Goal: Information Seeking & Learning: Learn about a topic

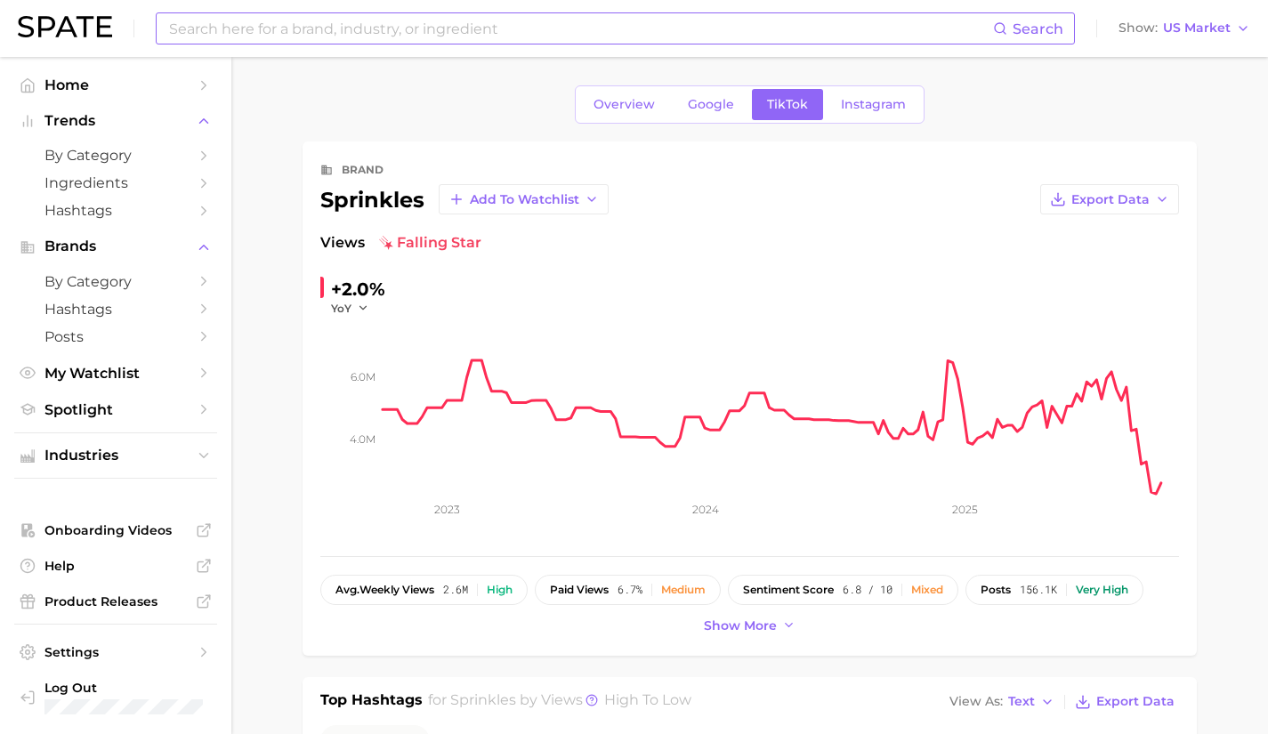
click at [341, 18] on input at bounding box center [579, 28] width 825 height 30
type input "pain relief"
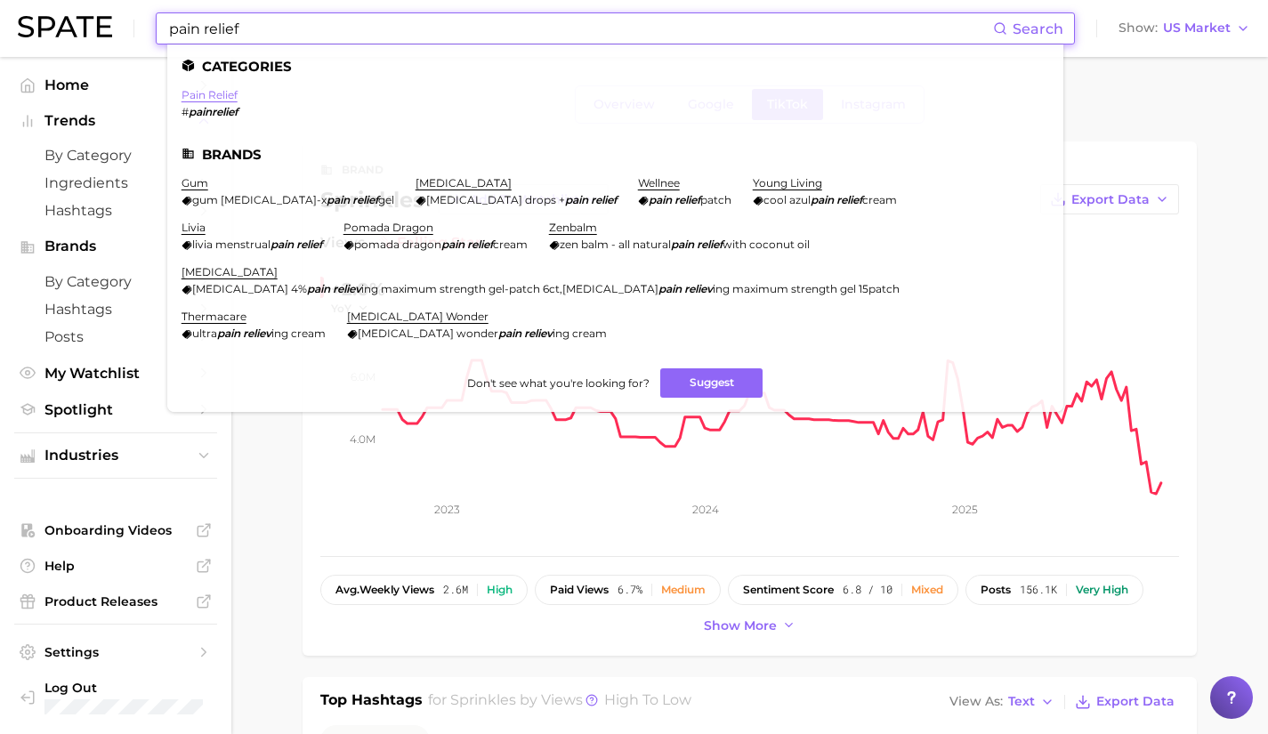
click at [219, 96] on link "pain relief" at bounding box center [209, 94] width 56 height 13
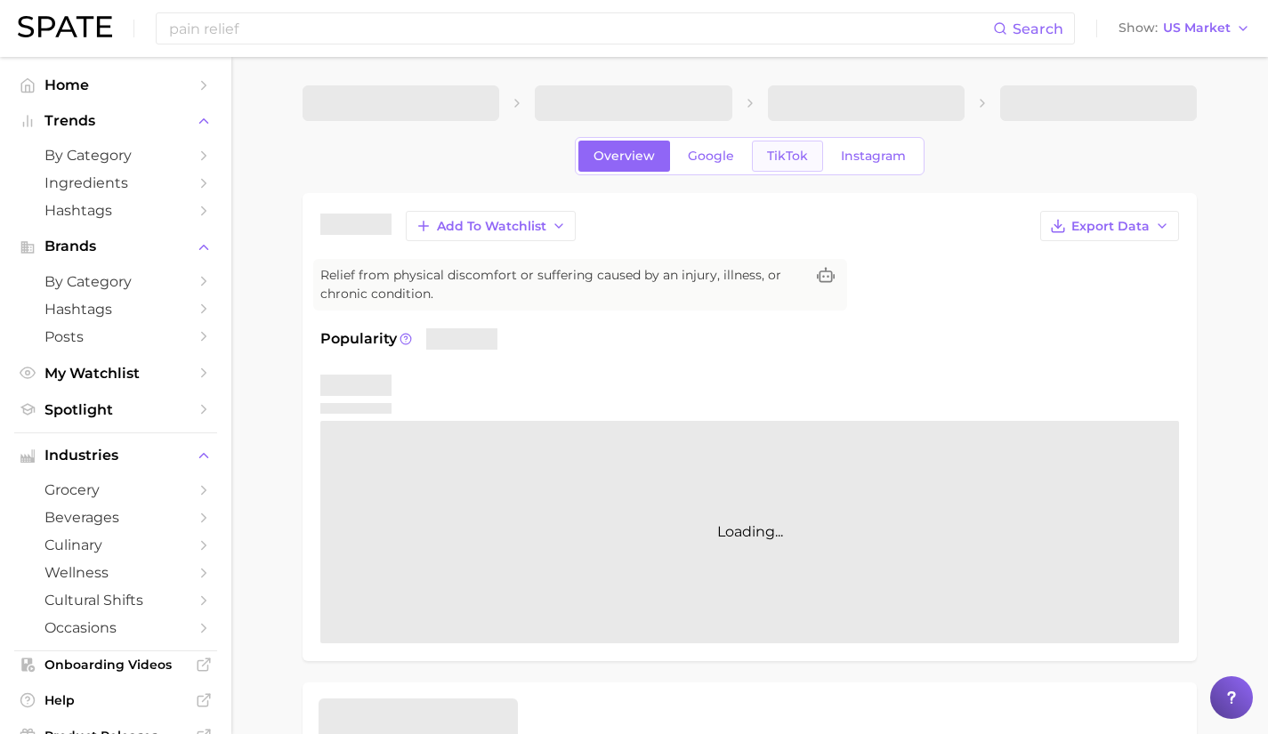
click at [817, 157] on link "TikTok" at bounding box center [787, 156] width 71 height 31
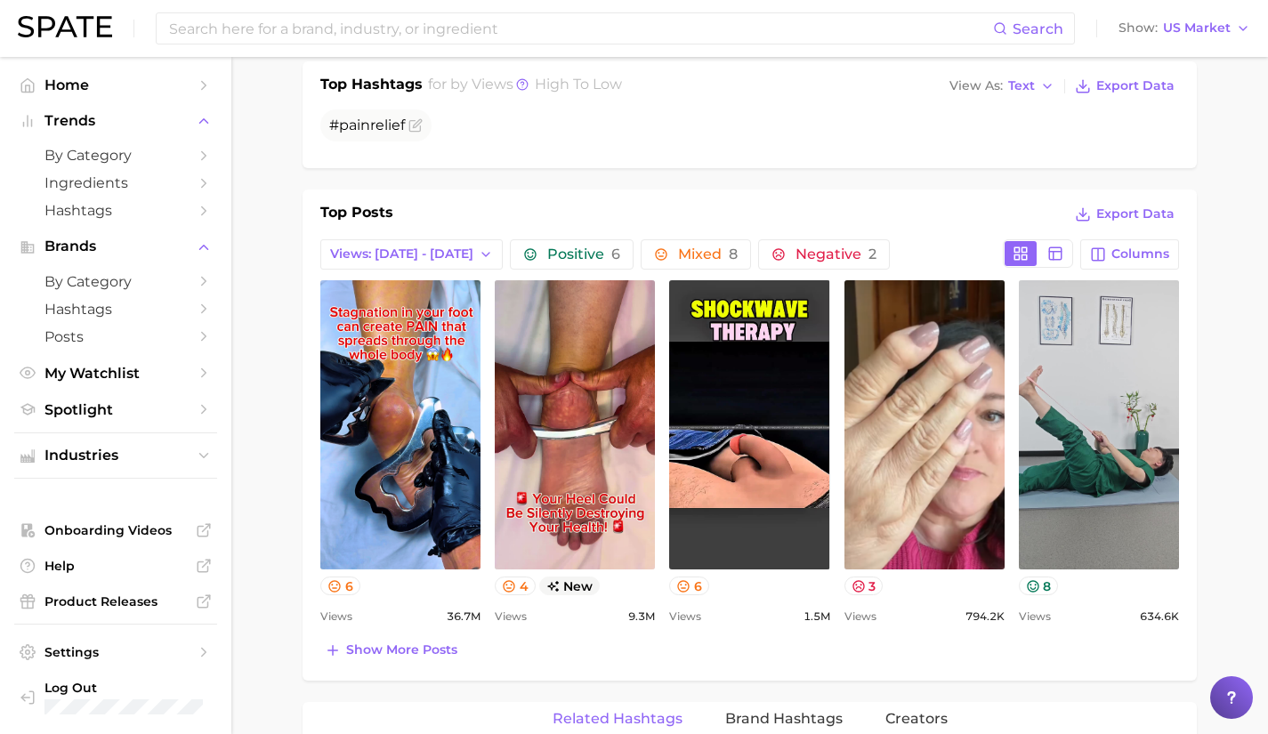
scroll to position [713, 0]
click at [386, 654] on span "Show more posts" at bounding box center [401, 648] width 111 height 15
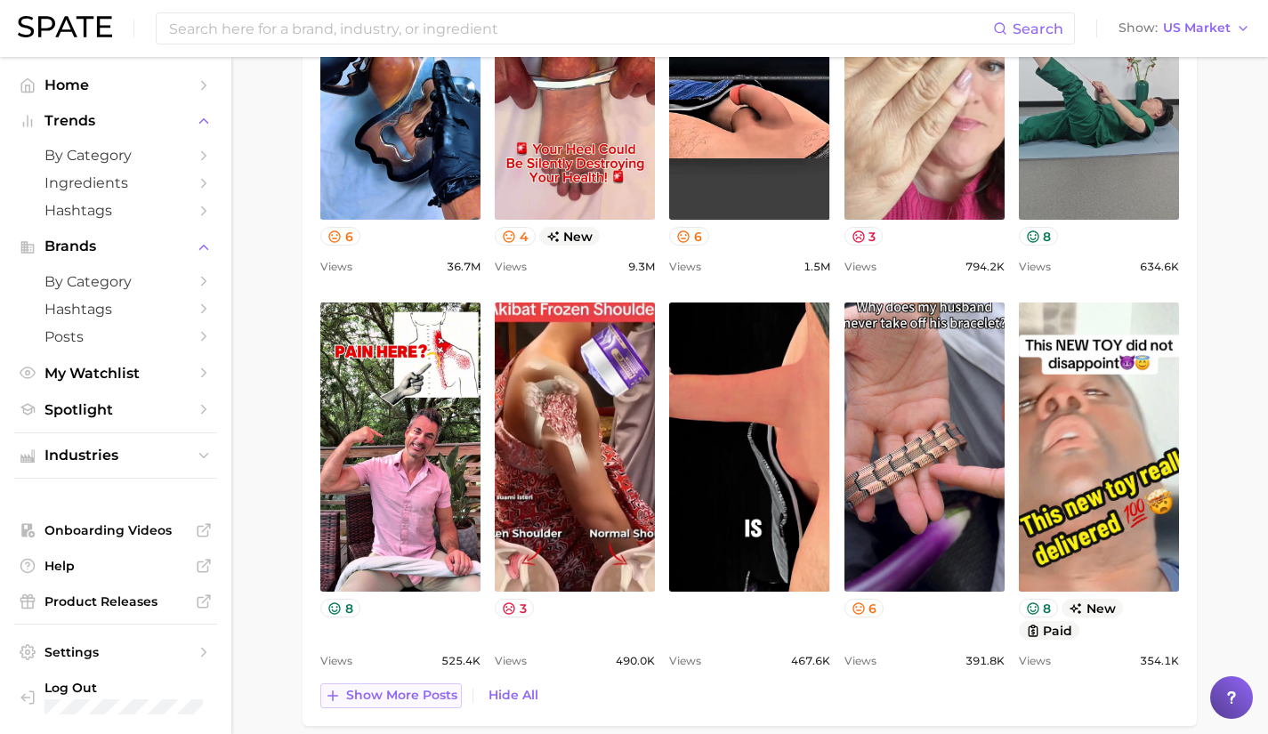
scroll to position [1065, 0]
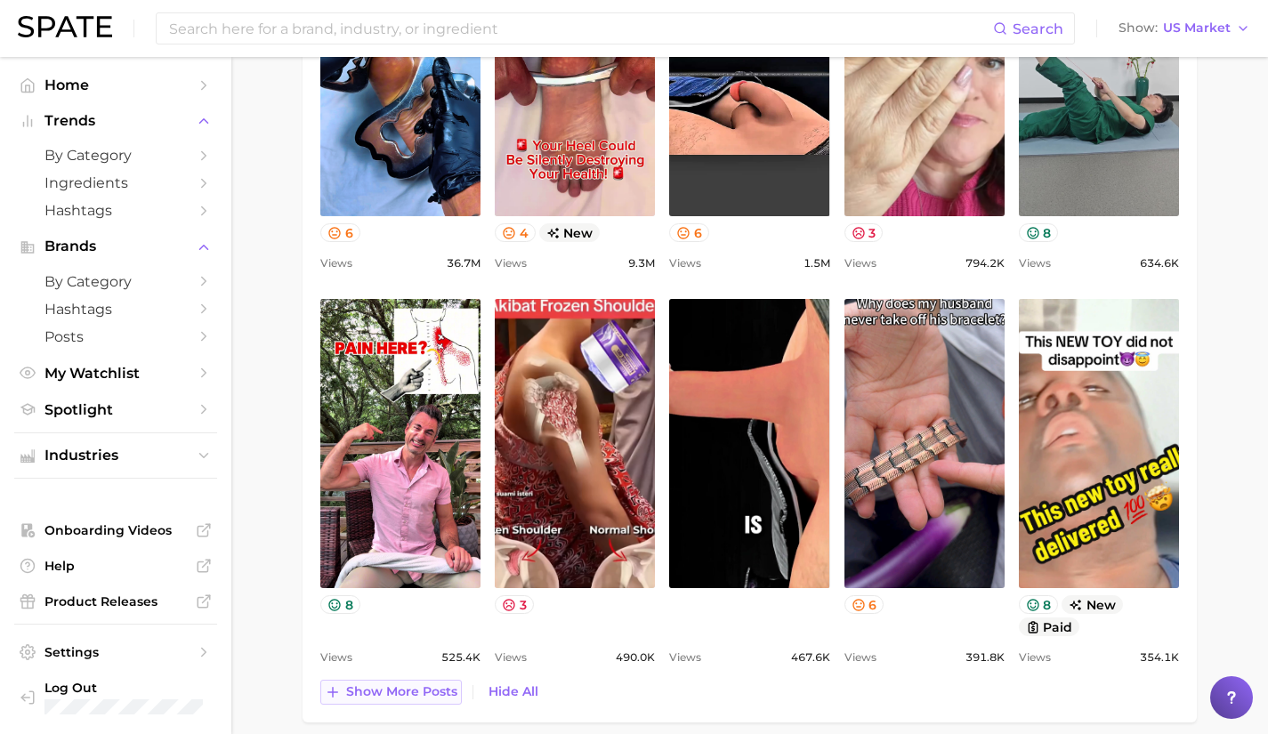
click at [401, 691] on span "Show more posts" at bounding box center [401, 691] width 111 height 15
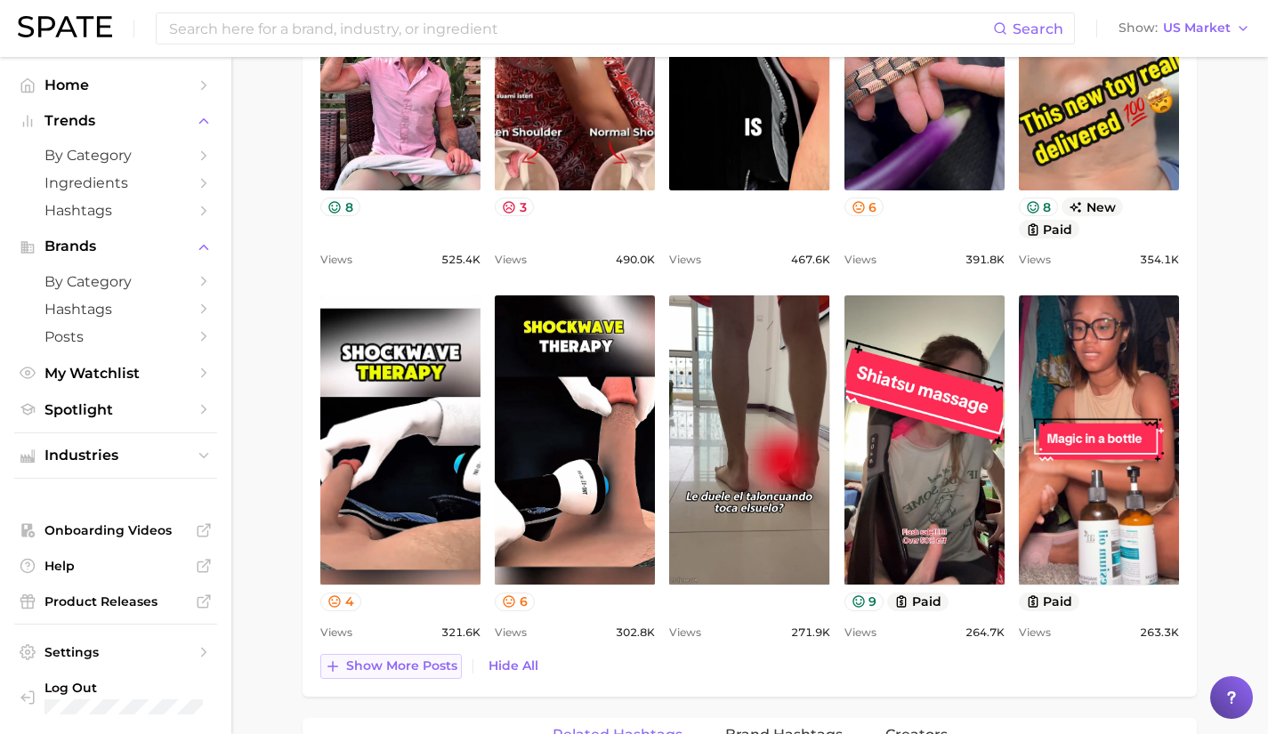
scroll to position [1463, 0]
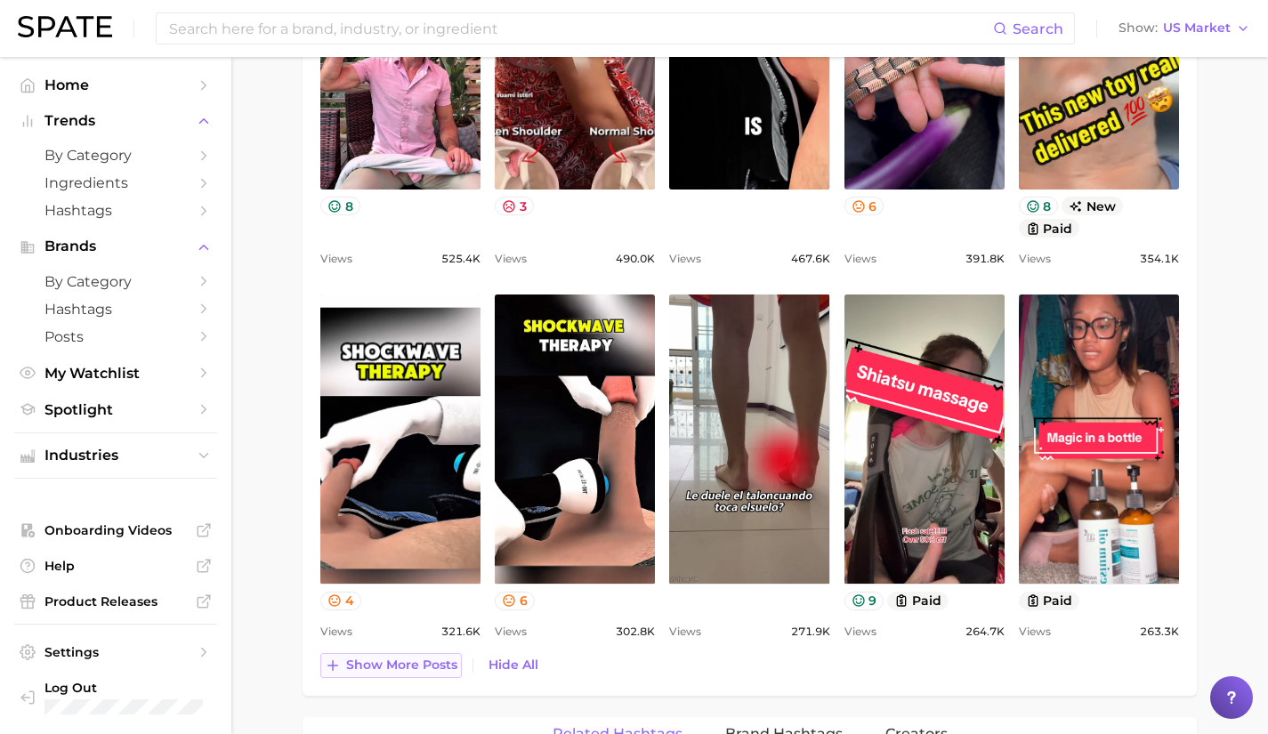
click at [411, 669] on span "Show more posts" at bounding box center [401, 664] width 111 height 15
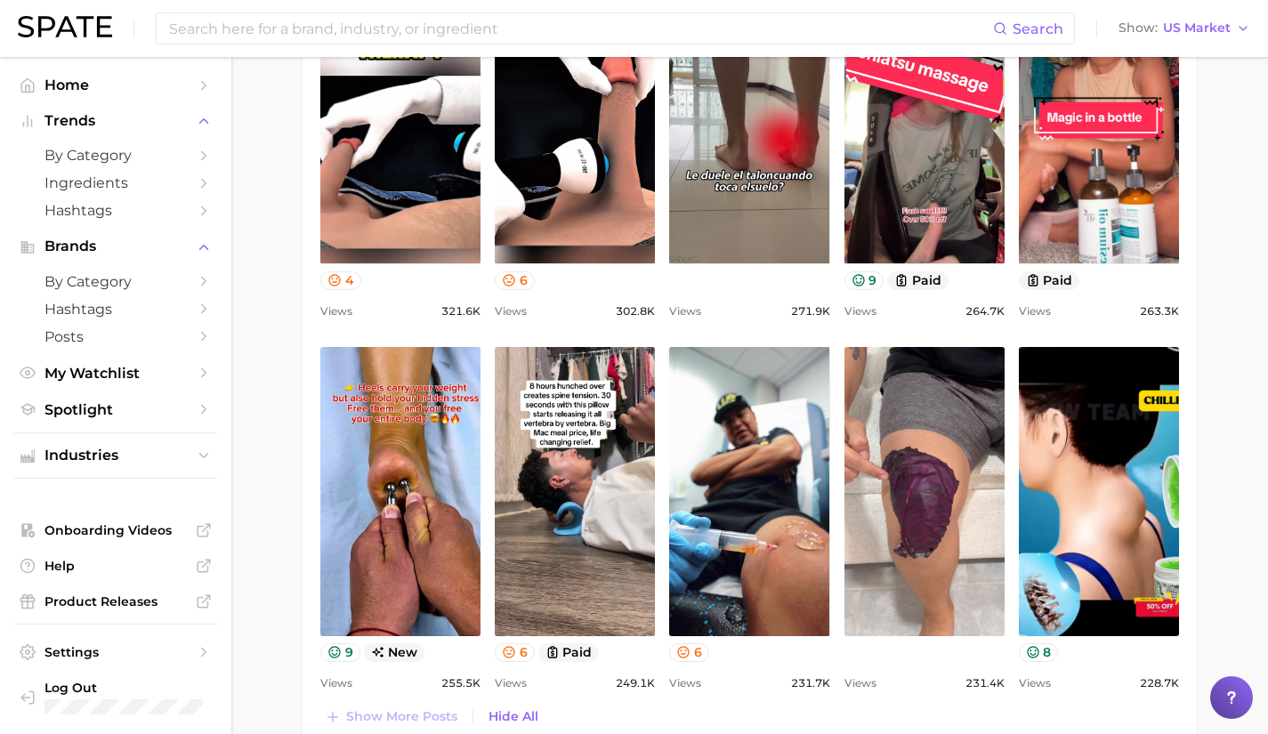
scroll to position [0, 0]
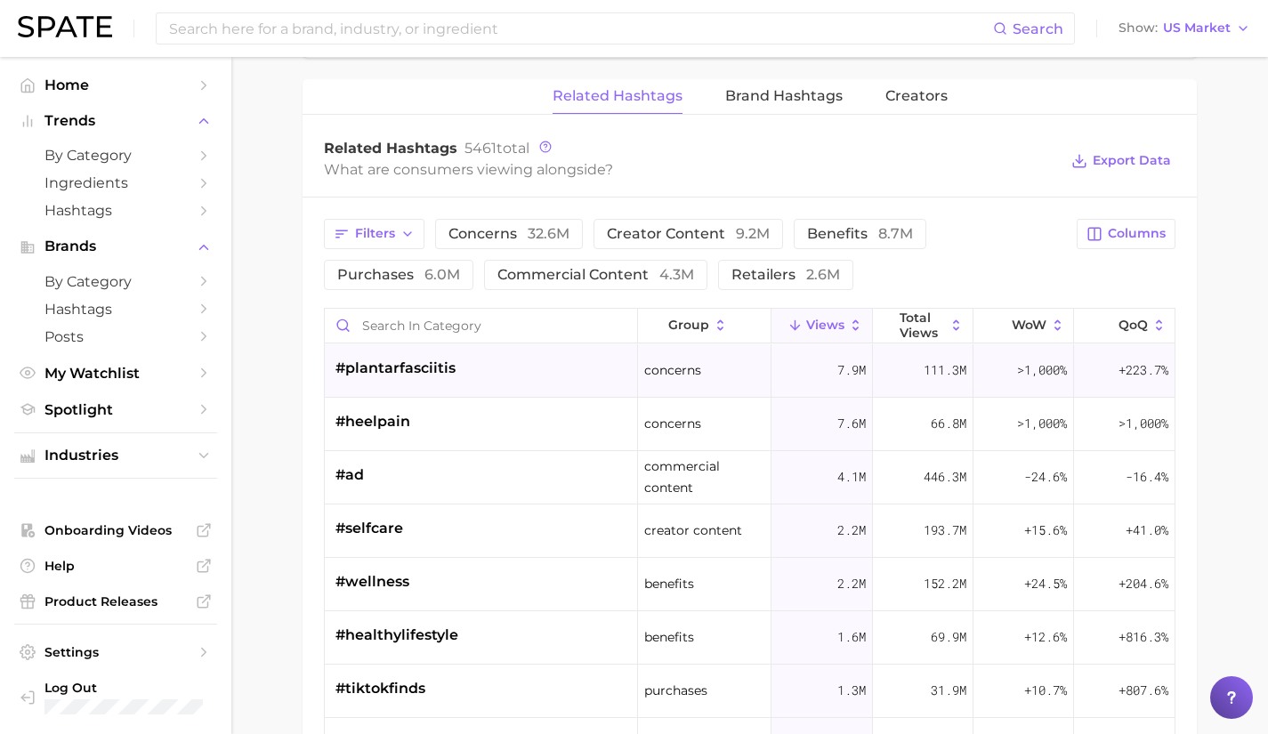
click at [481, 385] on div "#plantarfasciitis" at bounding box center [481, 370] width 313 height 53
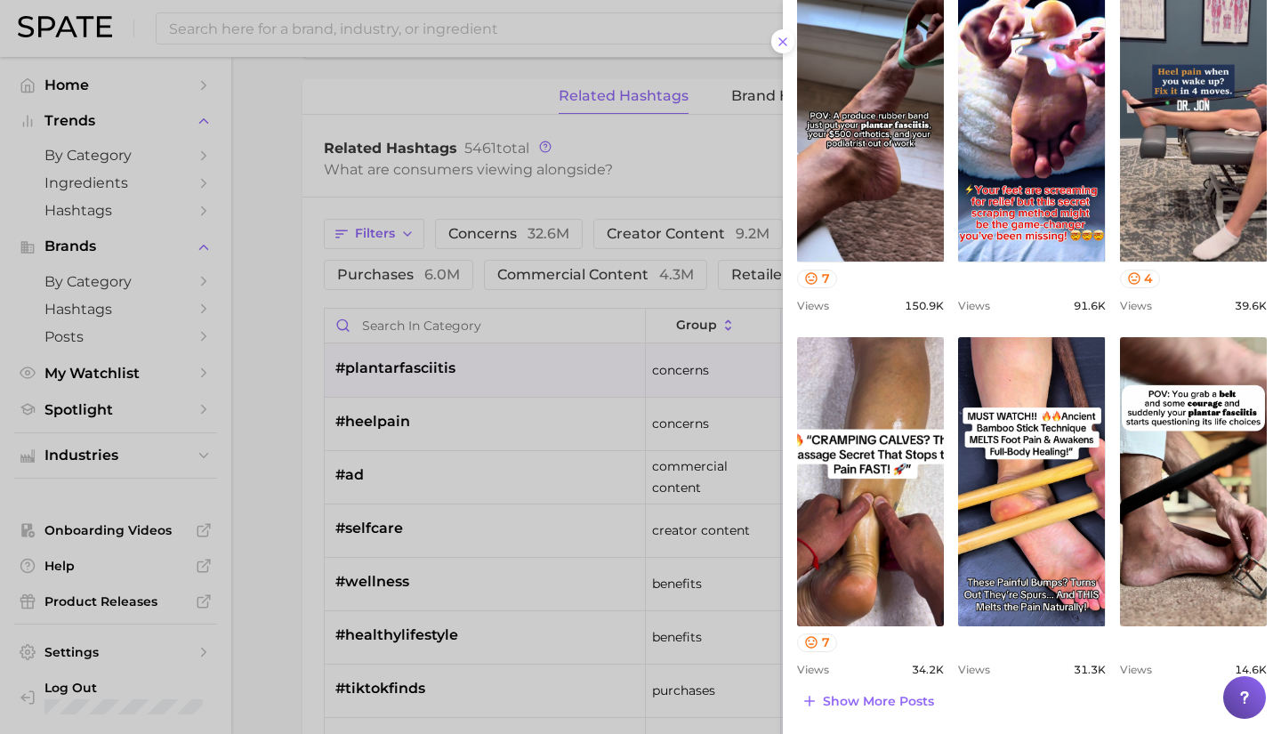
click at [423, 416] on div at bounding box center [640, 367] width 1281 height 734
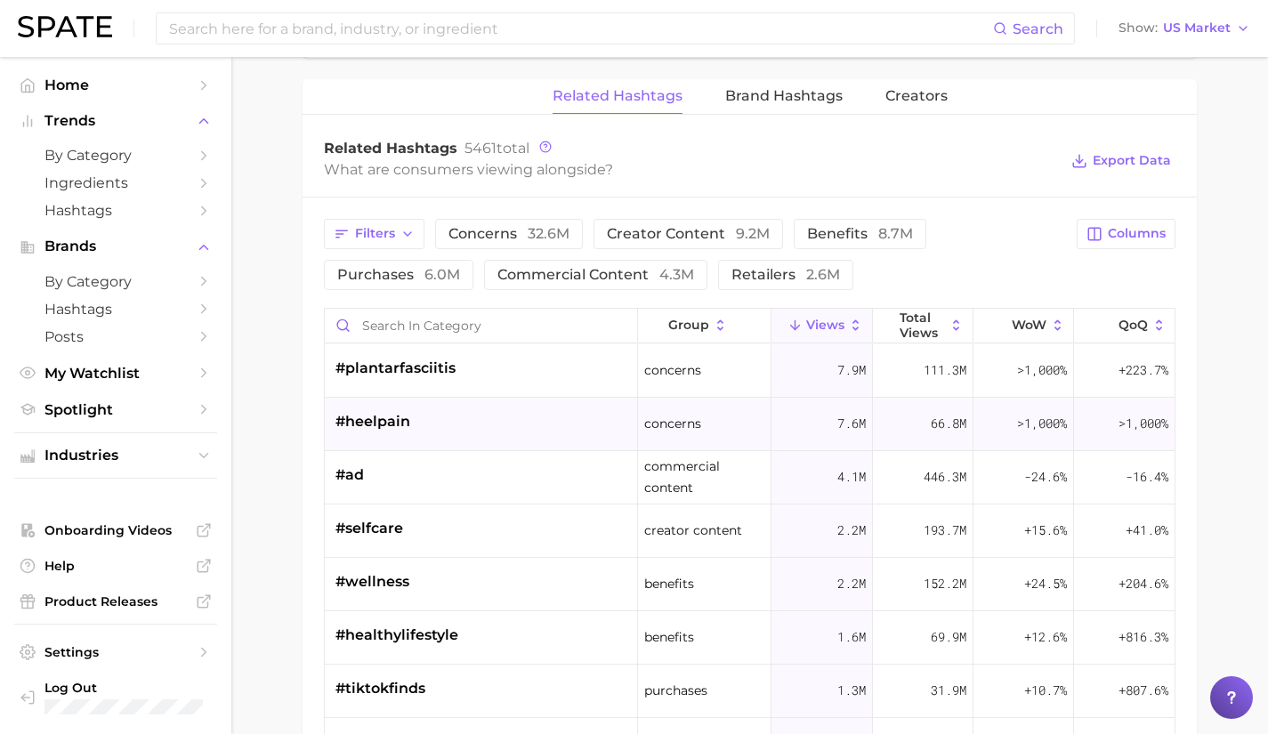
click at [423, 420] on div "#heelpain" at bounding box center [481, 424] width 313 height 53
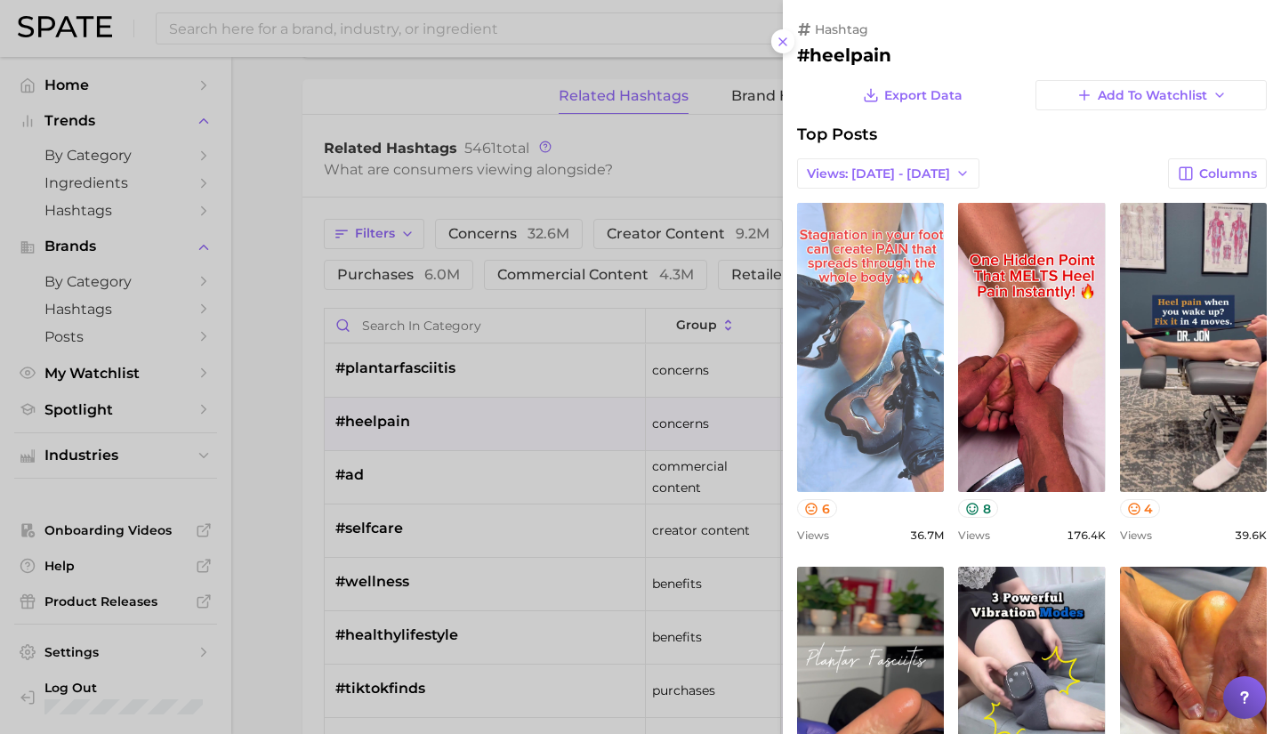
click at [928, 488] on link "view post on TikTok" at bounding box center [870, 347] width 147 height 289
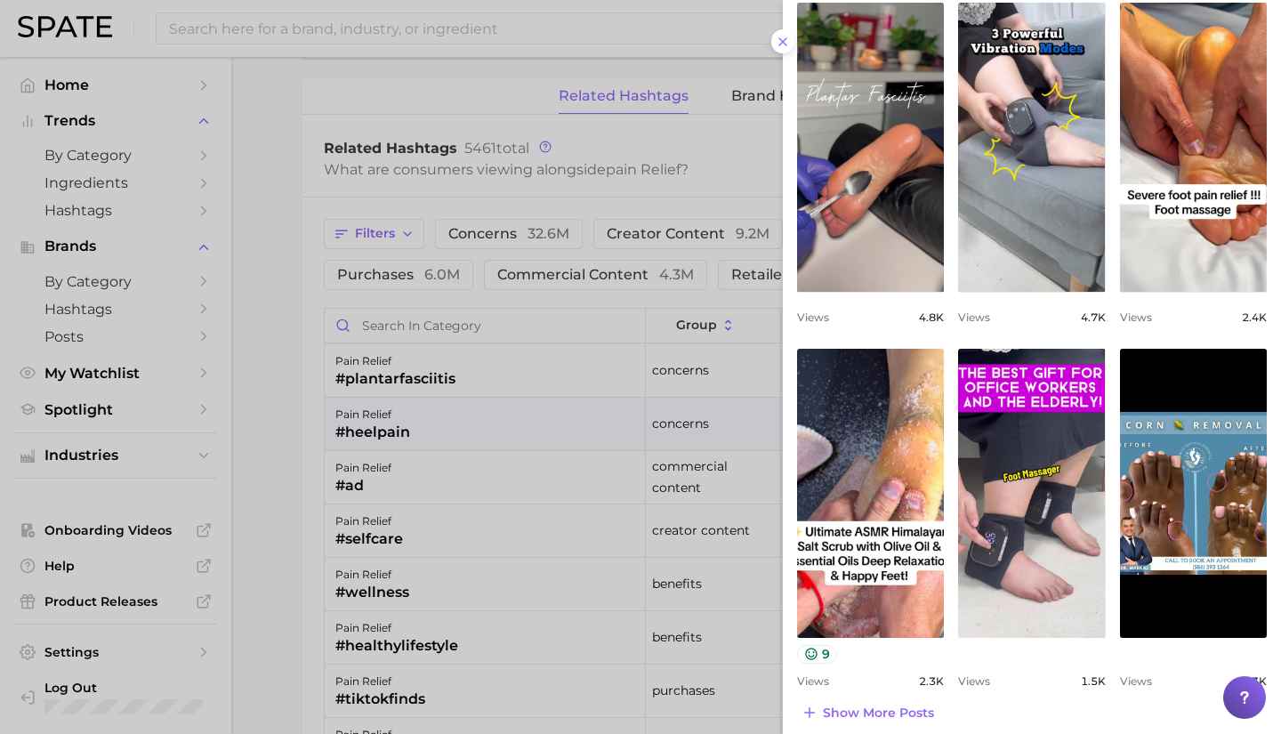
click at [450, 474] on div at bounding box center [640, 367] width 1281 height 734
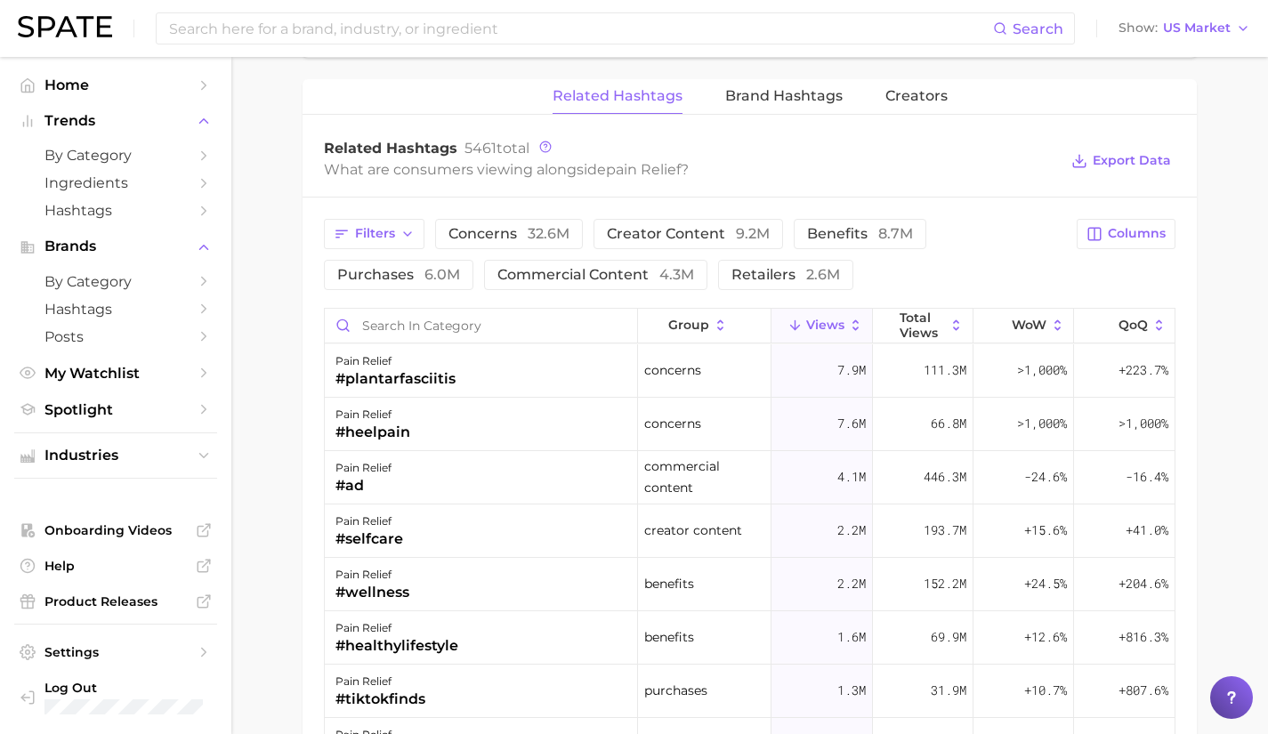
click at [450, 474] on div "pain relief #ad" at bounding box center [481, 477] width 313 height 53
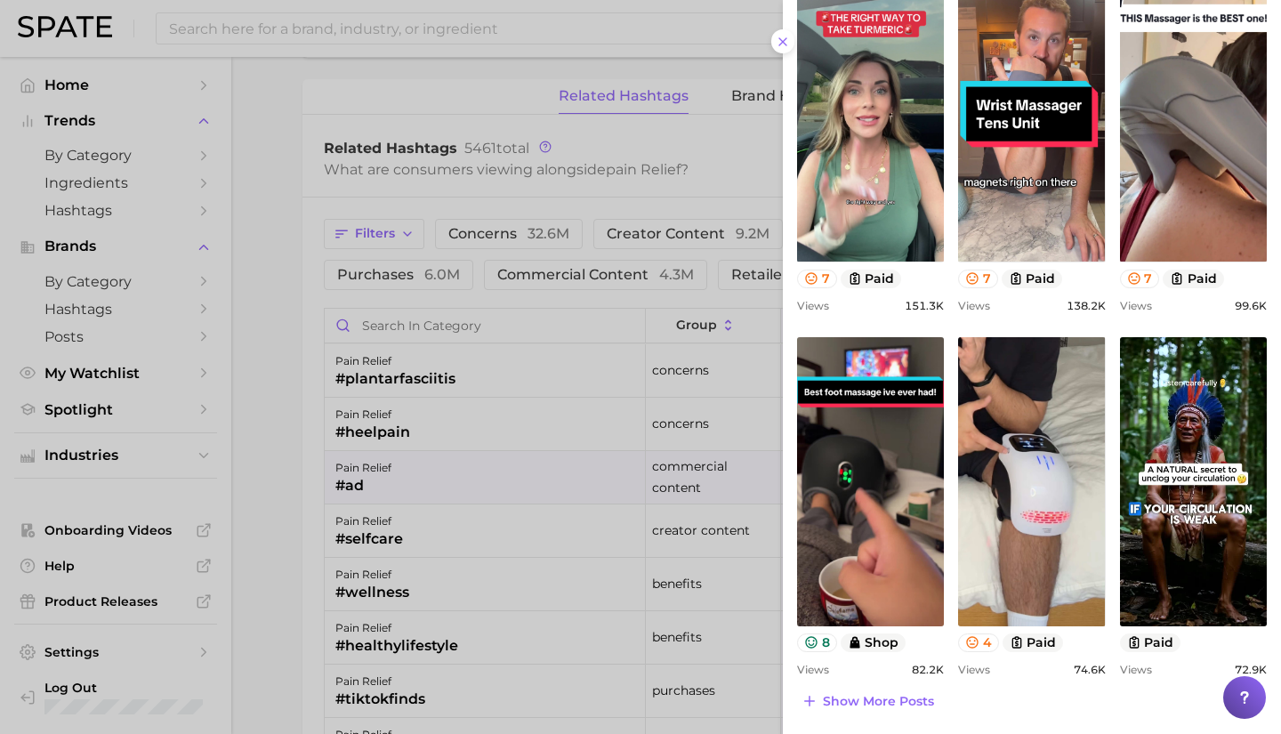
click at [403, 542] on div at bounding box center [640, 367] width 1281 height 734
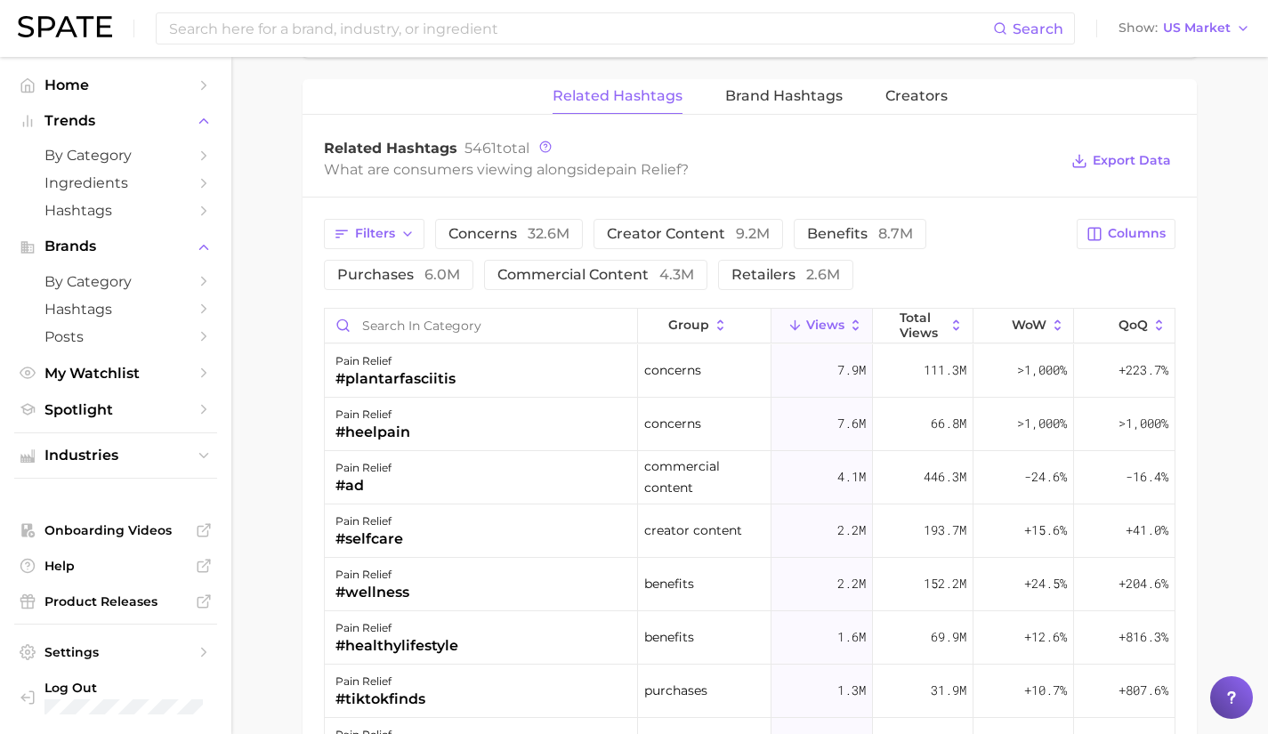
click at [403, 542] on div "pain relief #selfcare" at bounding box center [481, 530] width 313 height 53
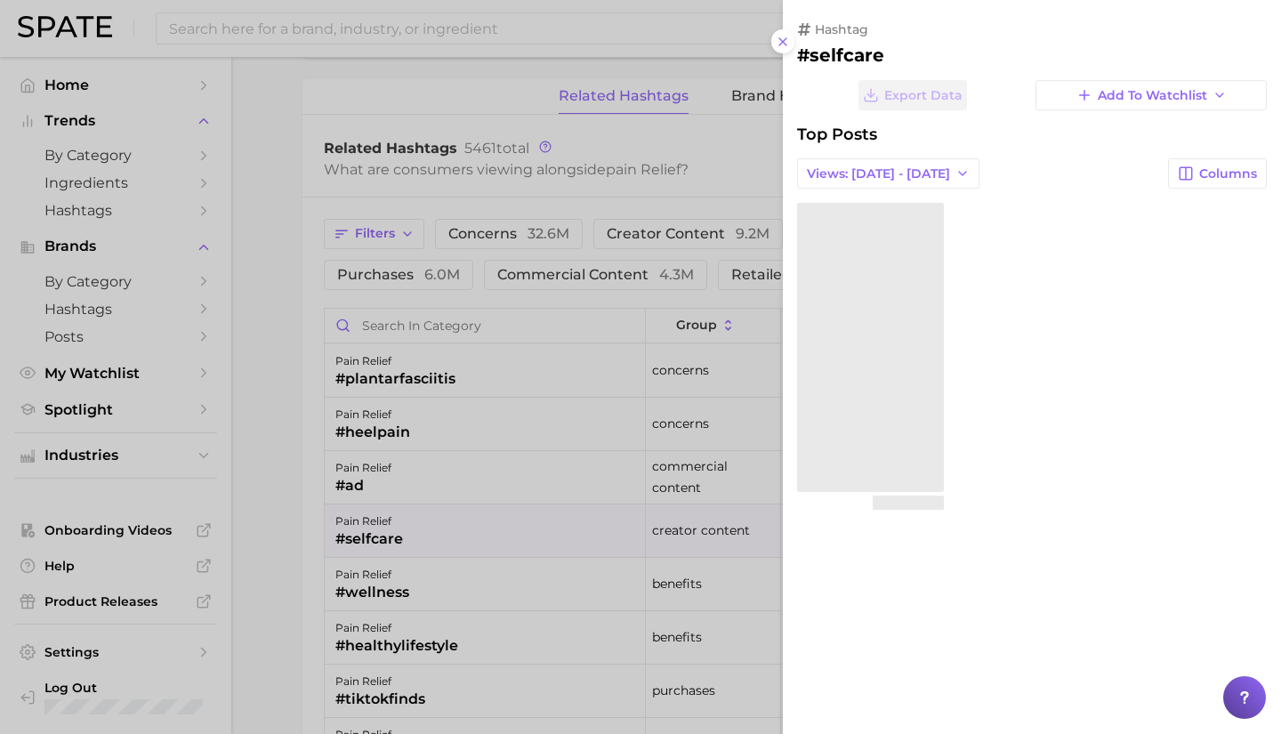
click at [403, 542] on div at bounding box center [640, 367] width 1281 height 734
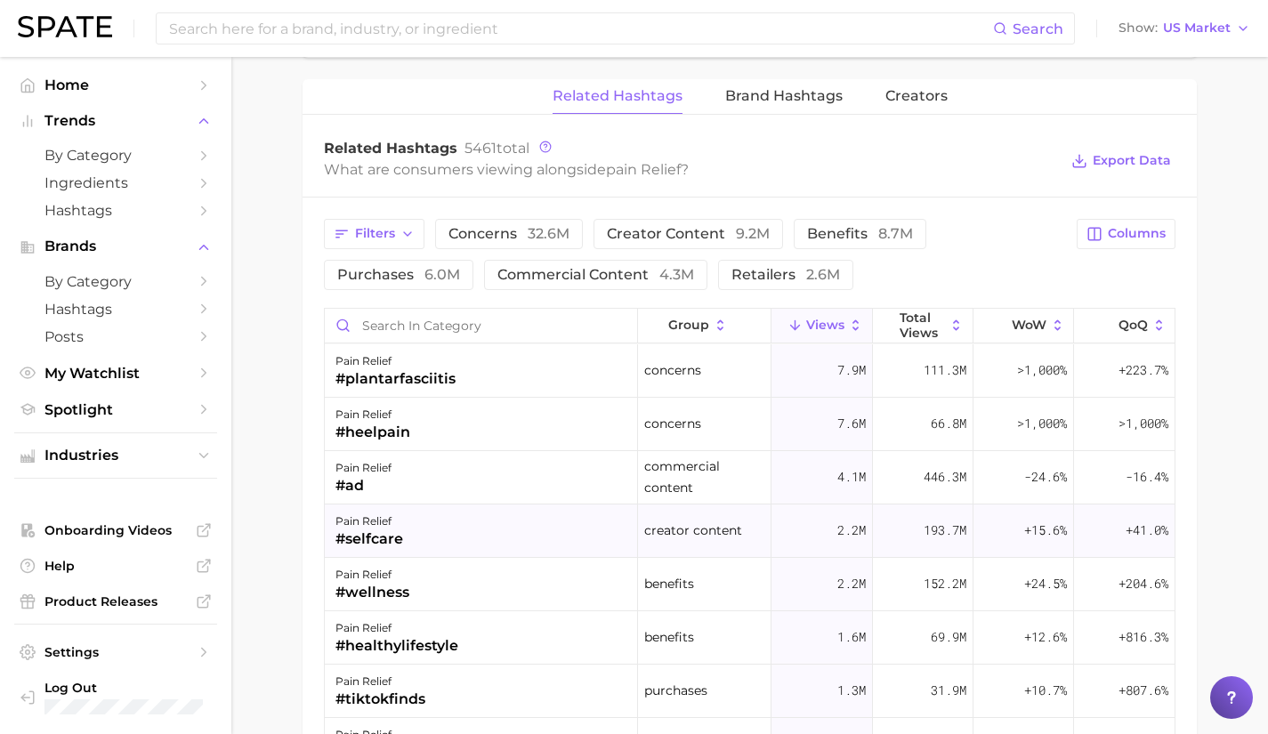
click at [503, 536] on div "pain relief #selfcare" at bounding box center [481, 530] width 313 height 53
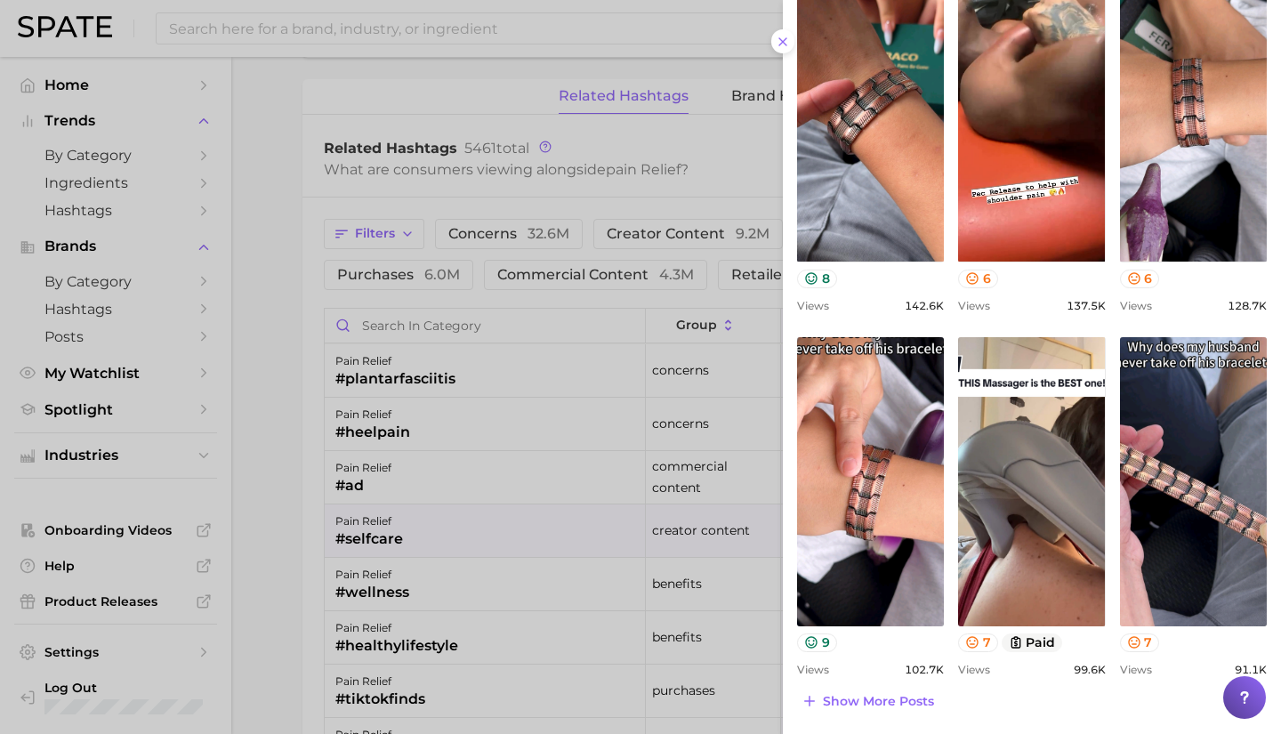
click at [328, 603] on div at bounding box center [640, 367] width 1281 height 734
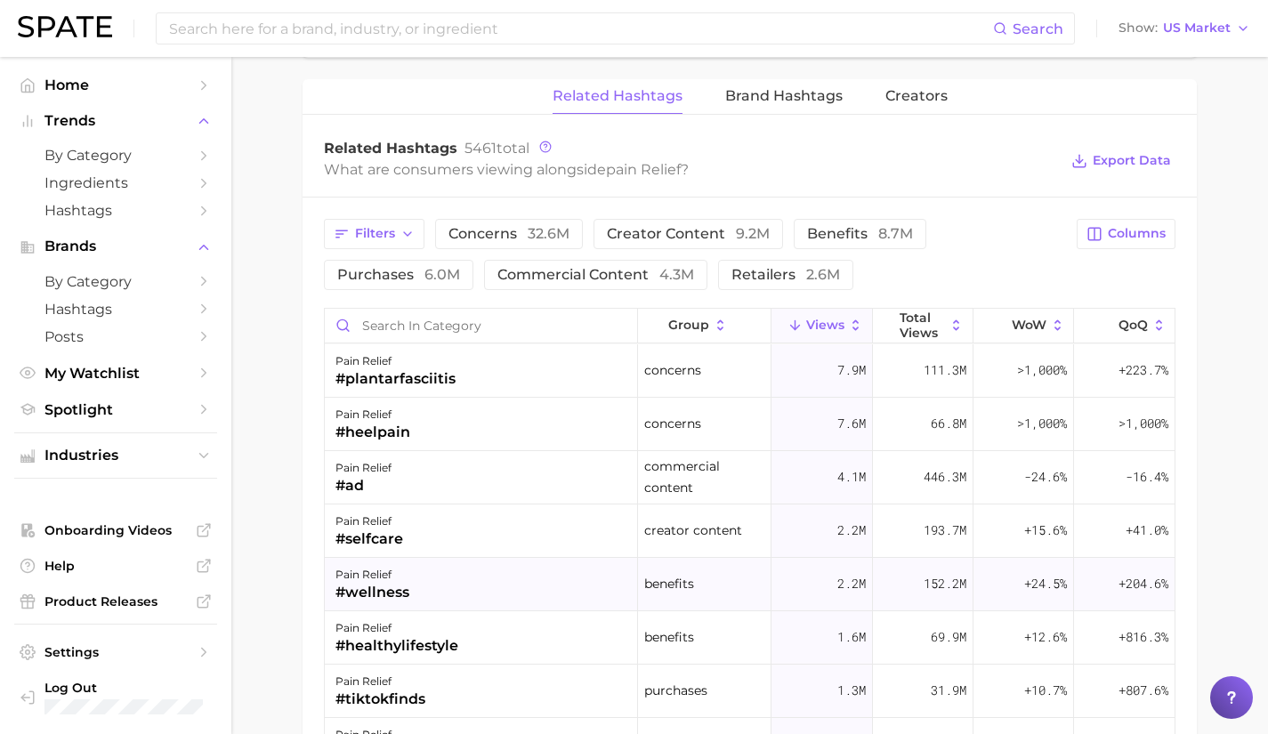
click at [403, 587] on div "#wellness" at bounding box center [372, 592] width 74 height 21
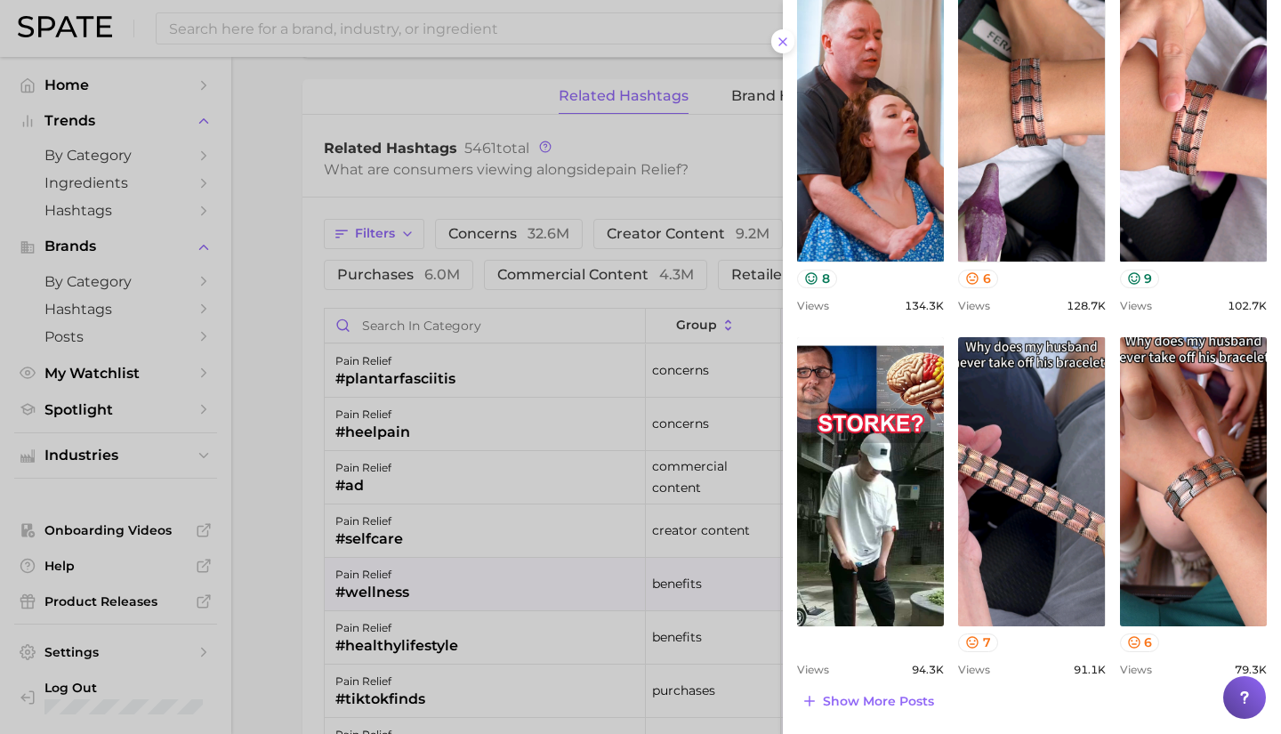
click at [314, 605] on div at bounding box center [640, 367] width 1281 height 734
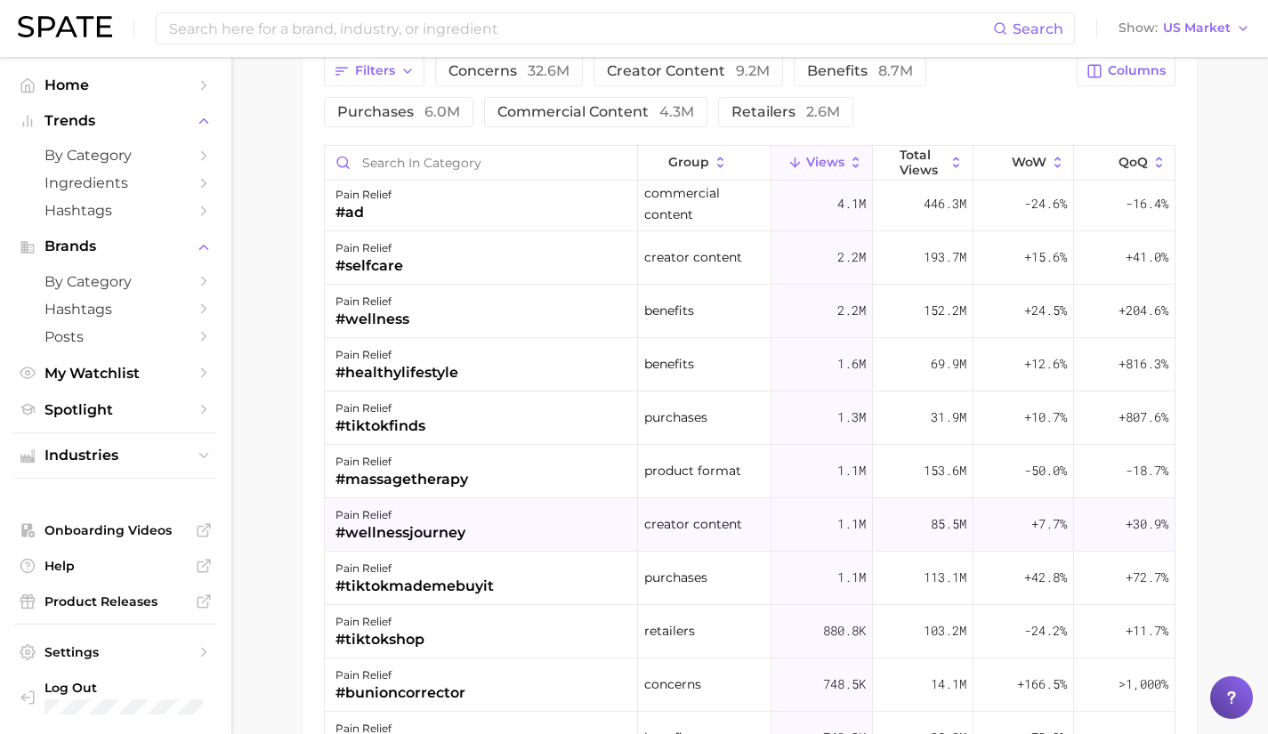
click at [439, 529] on div "#wellnessjourney" at bounding box center [400, 532] width 130 height 21
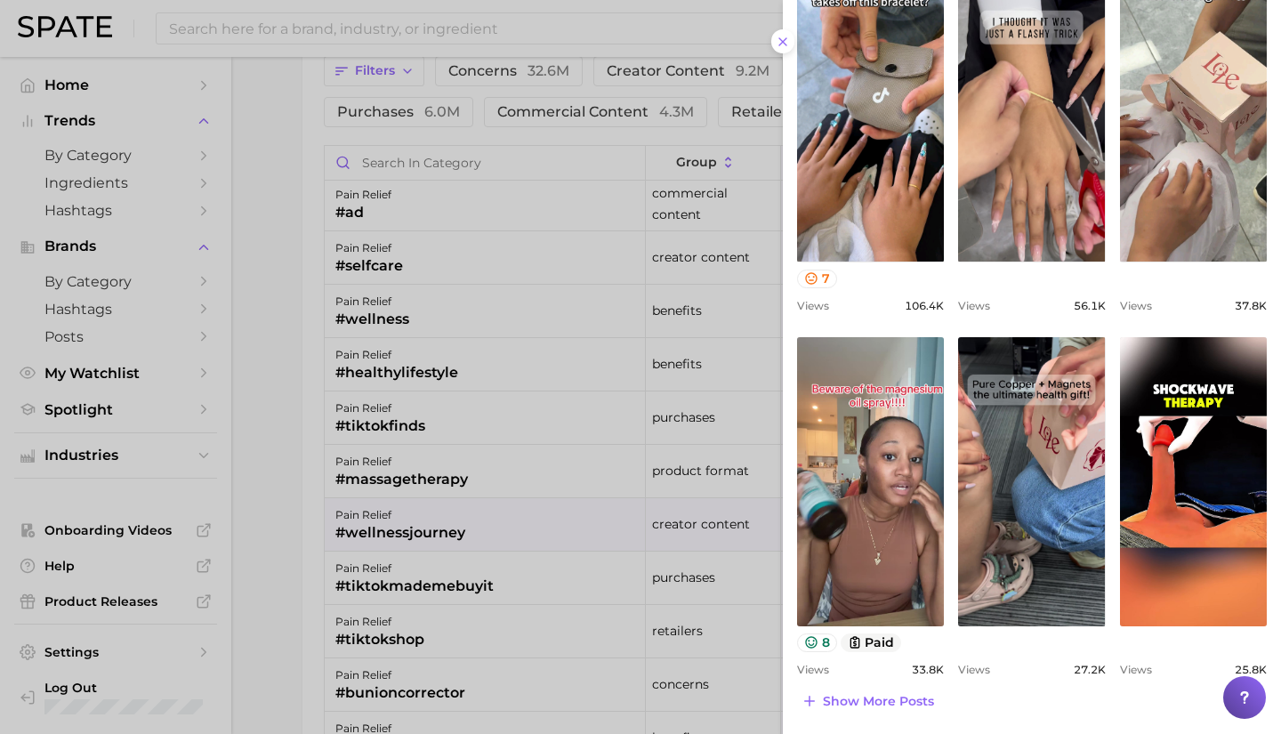
click at [358, 594] on div at bounding box center [640, 367] width 1281 height 734
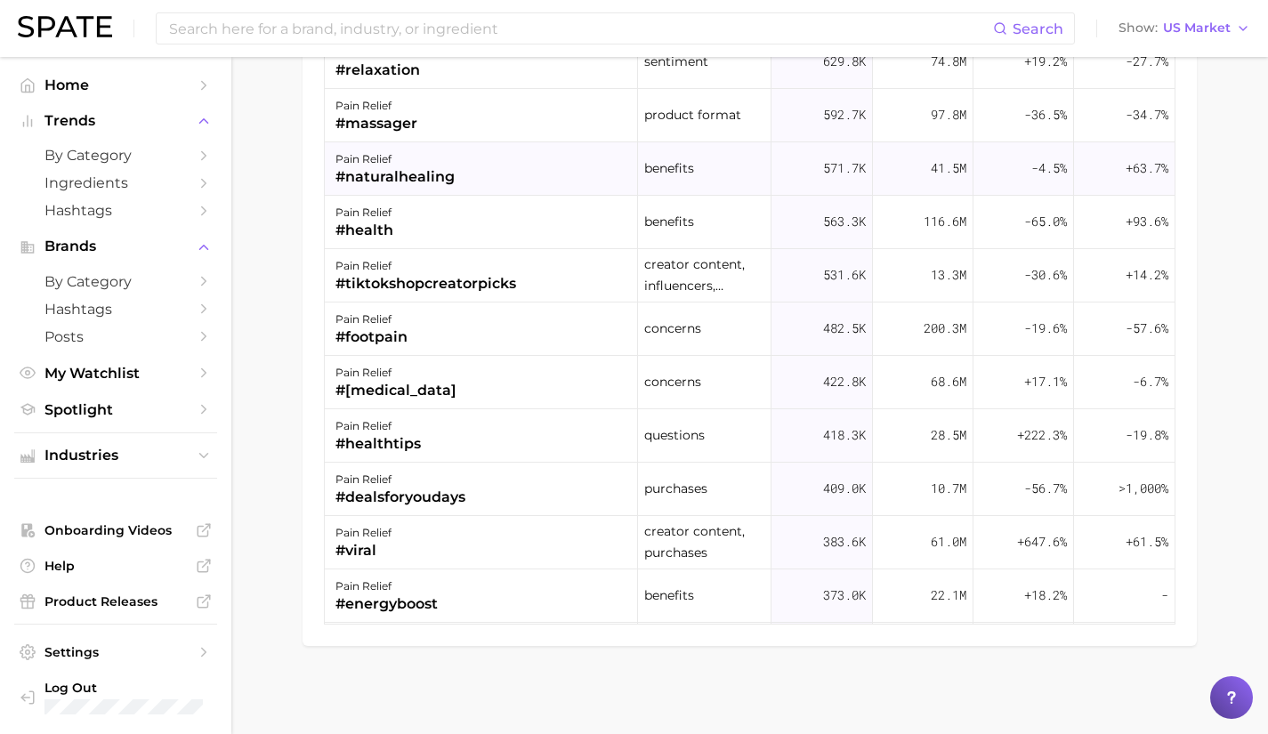
click at [429, 186] on div "#naturalhealing" at bounding box center [394, 176] width 119 height 21
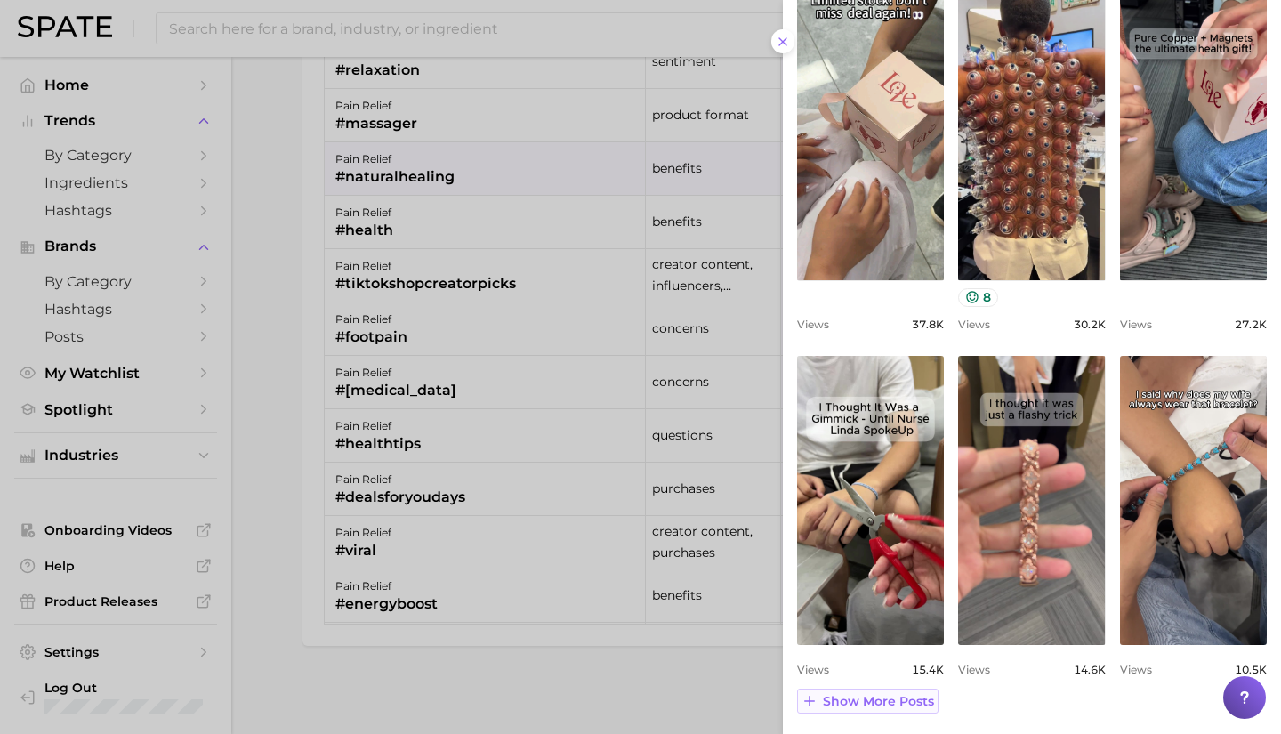
click at [879, 698] on span "Show more posts" at bounding box center [878, 701] width 111 height 15
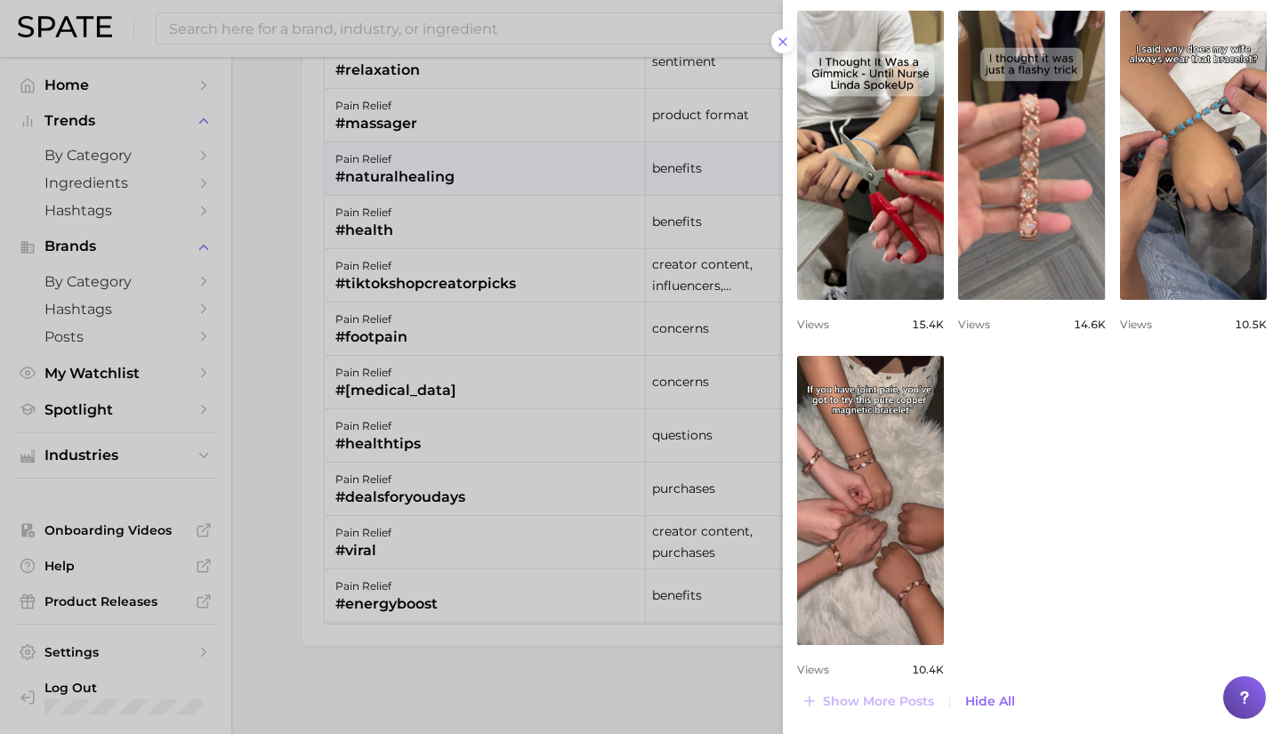
click at [474, 533] on div at bounding box center [640, 367] width 1281 height 734
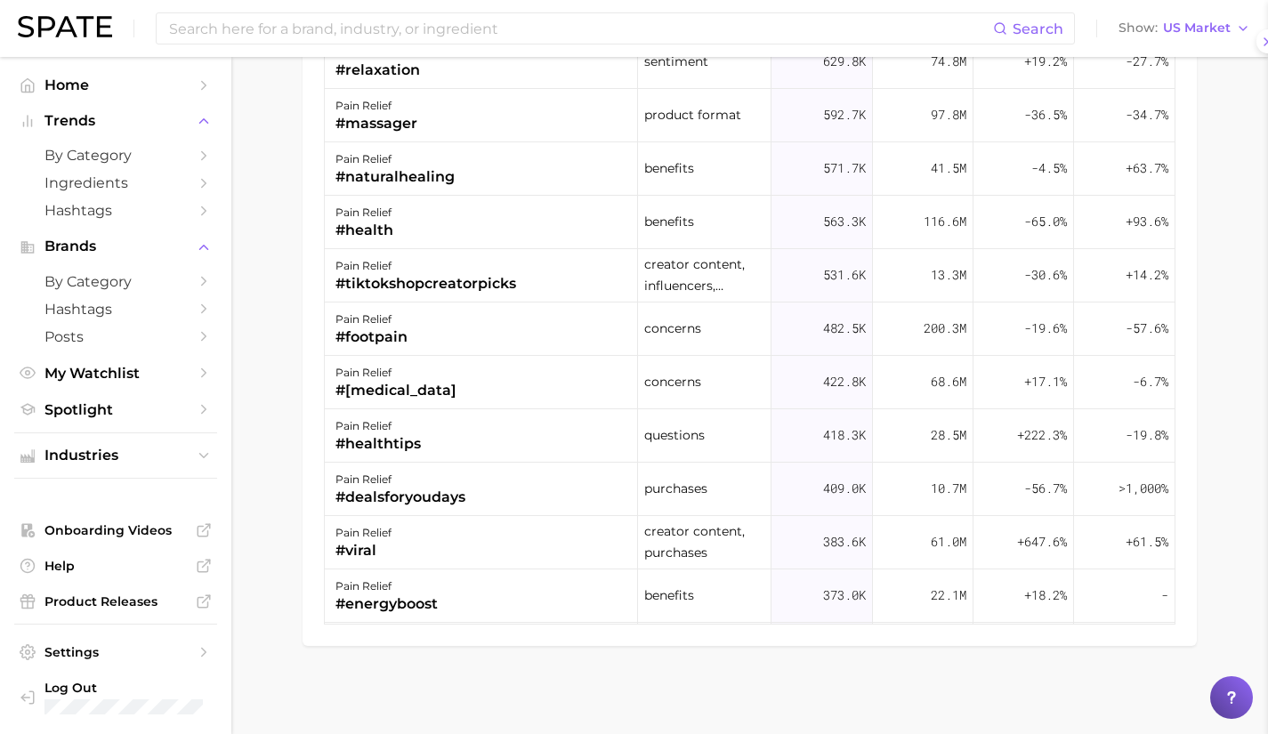
click at [474, 533] on div at bounding box center [634, 367] width 1268 height 734
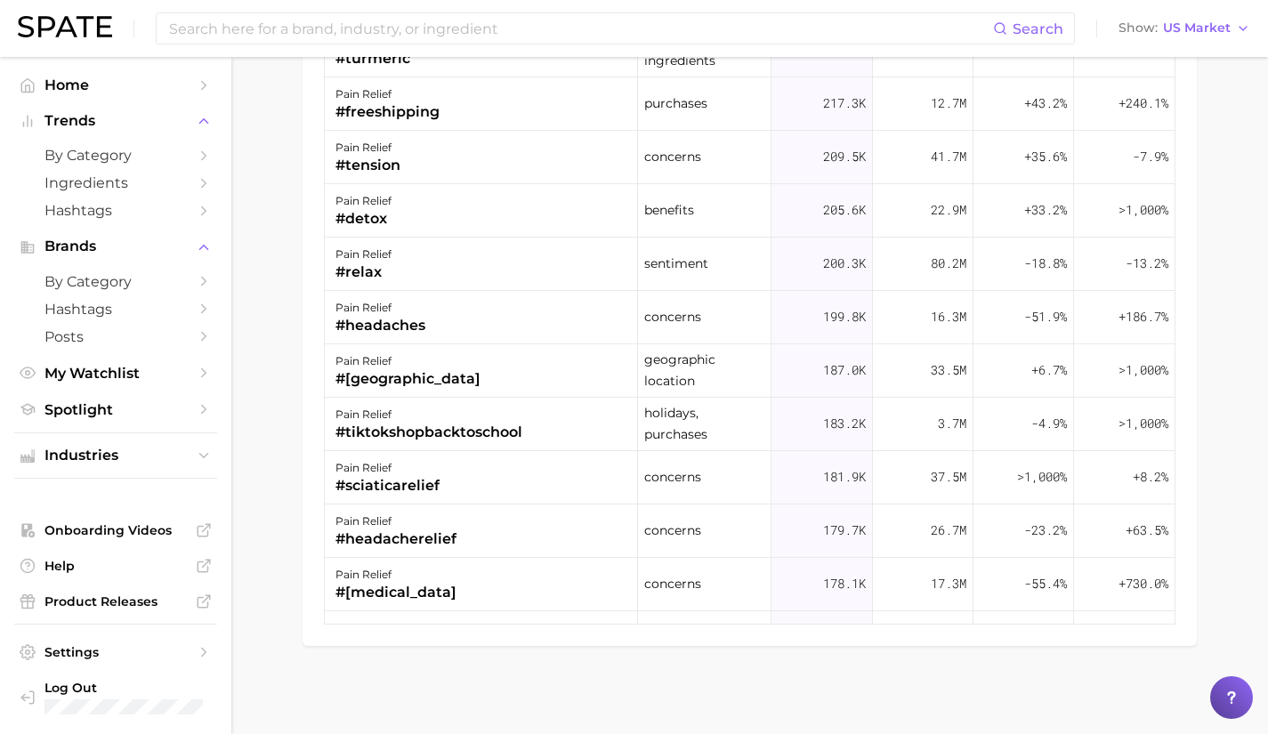
click at [474, 533] on div "pain relief #headacherelief" at bounding box center [481, 530] width 313 height 53
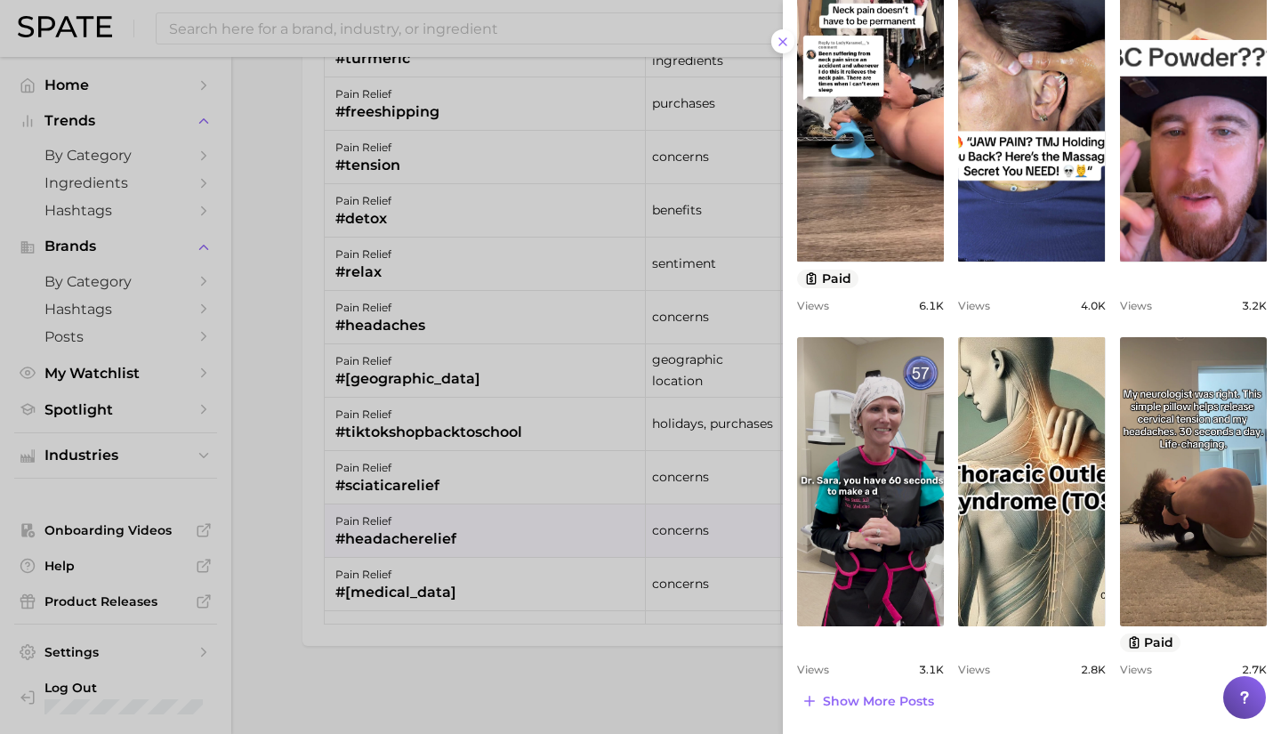
click at [380, 560] on div at bounding box center [640, 367] width 1281 height 734
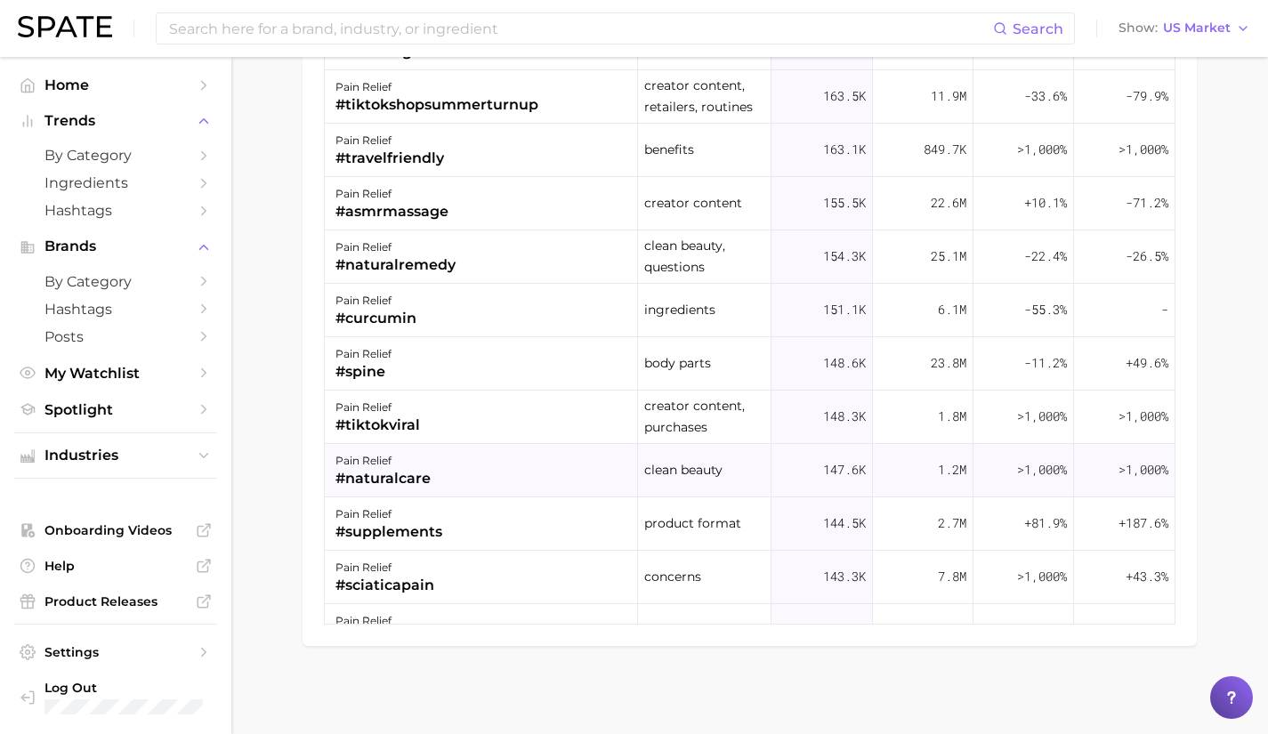
click at [457, 454] on div "pain relief #naturalcare" at bounding box center [481, 470] width 313 height 53
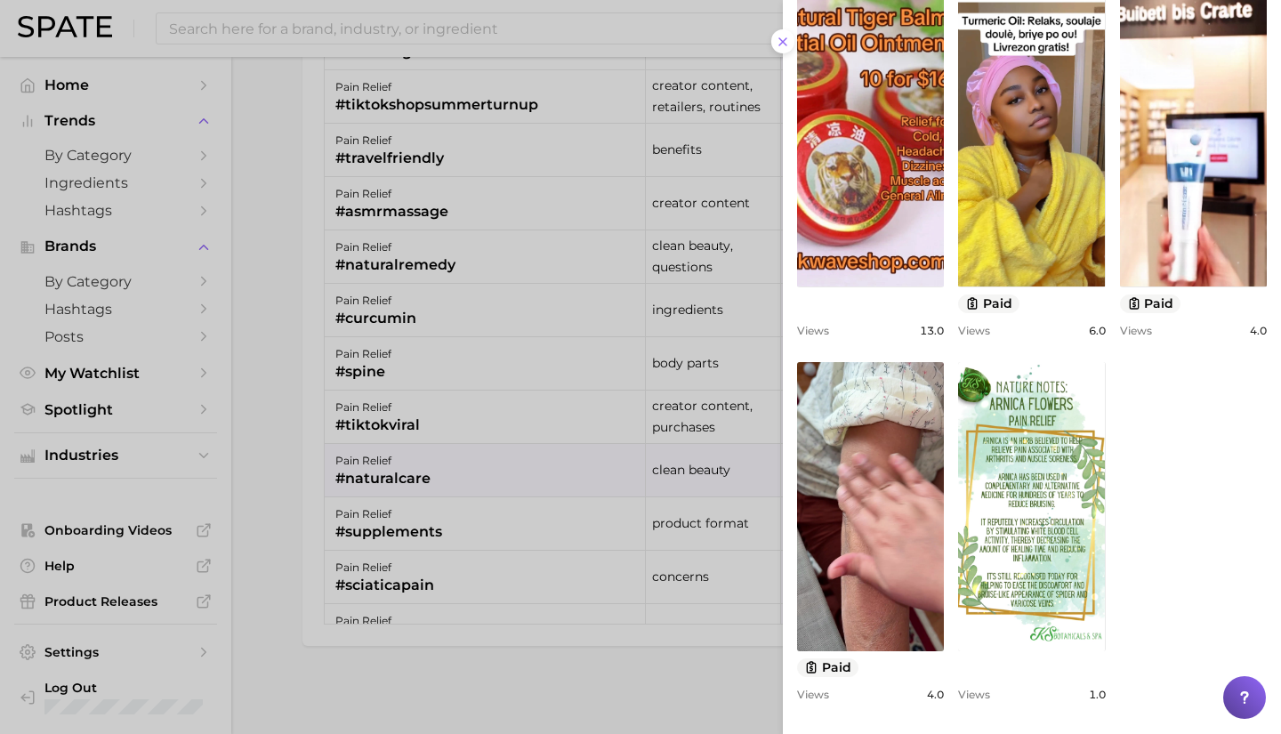
click at [504, 419] on div at bounding box center [640, 367] width 1281 height 734
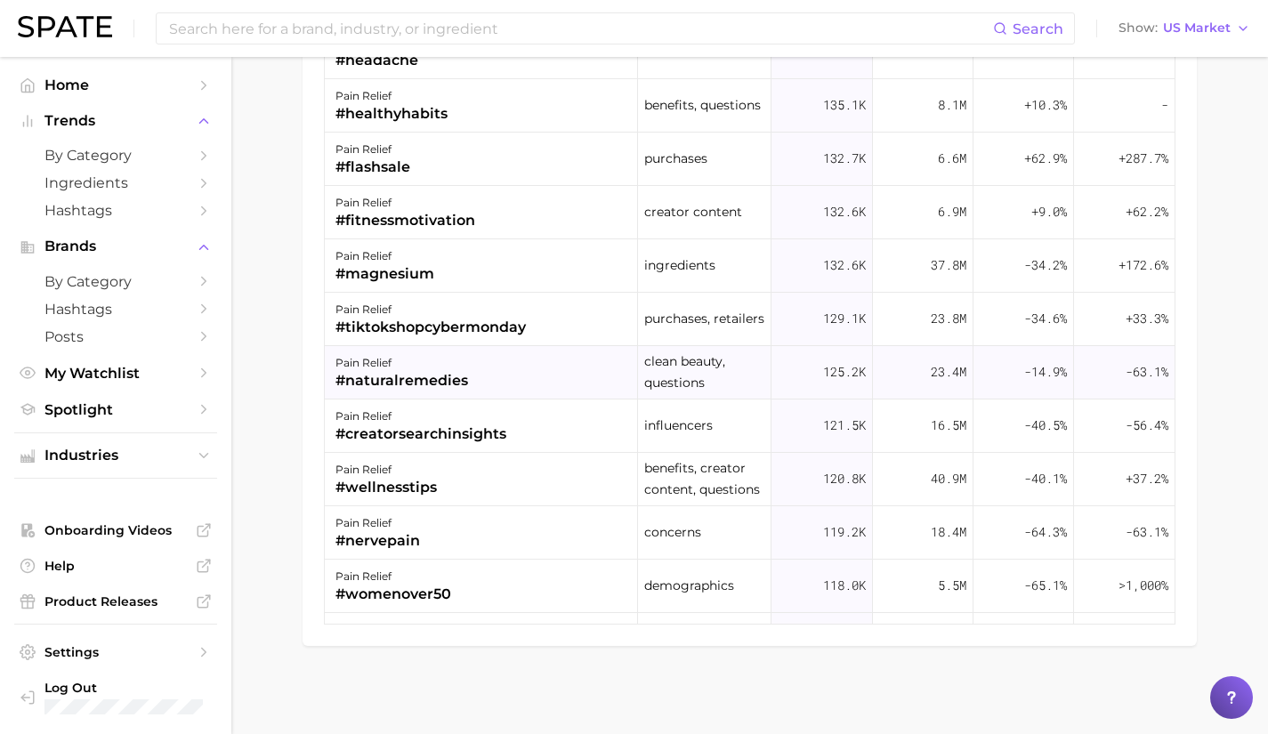
click at [502, 372] on div "pain relief #naturalremedies" at bounding box center [481, 372] width 313 height 53
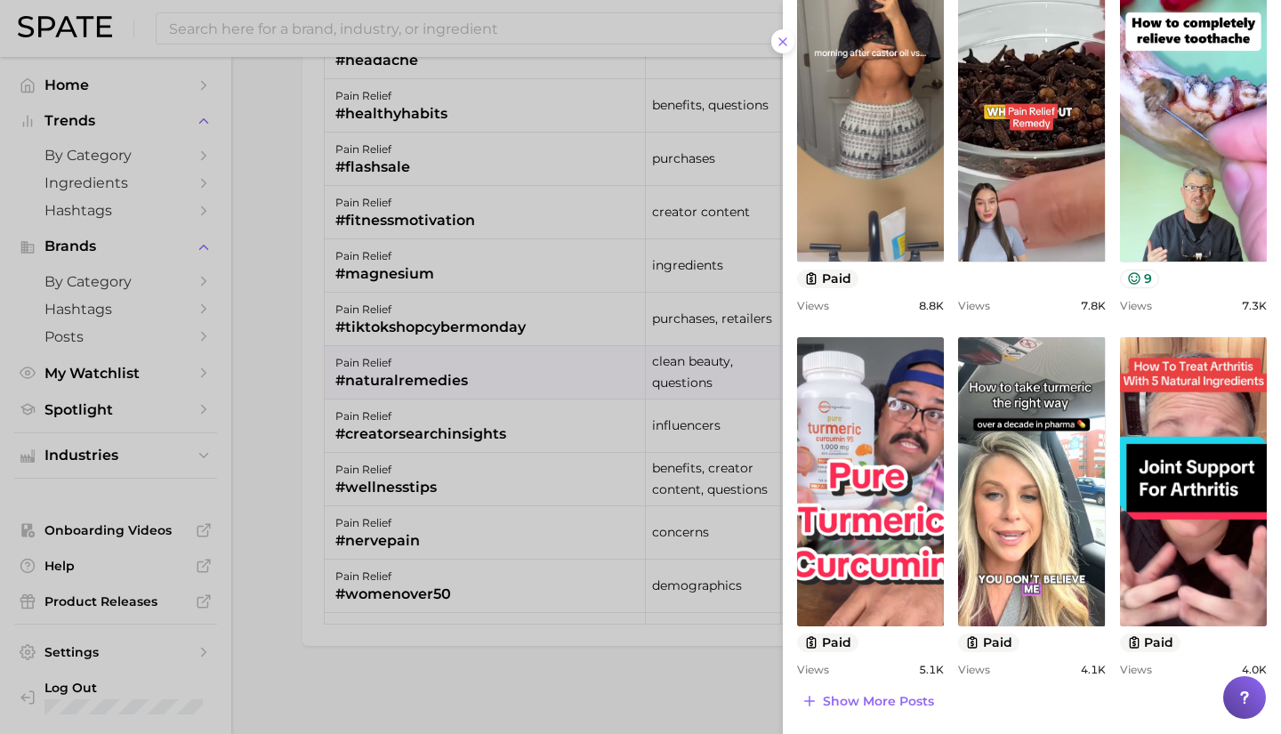
click at [398, 416] on div at bounding box center [640, 367] width 1281 height 734
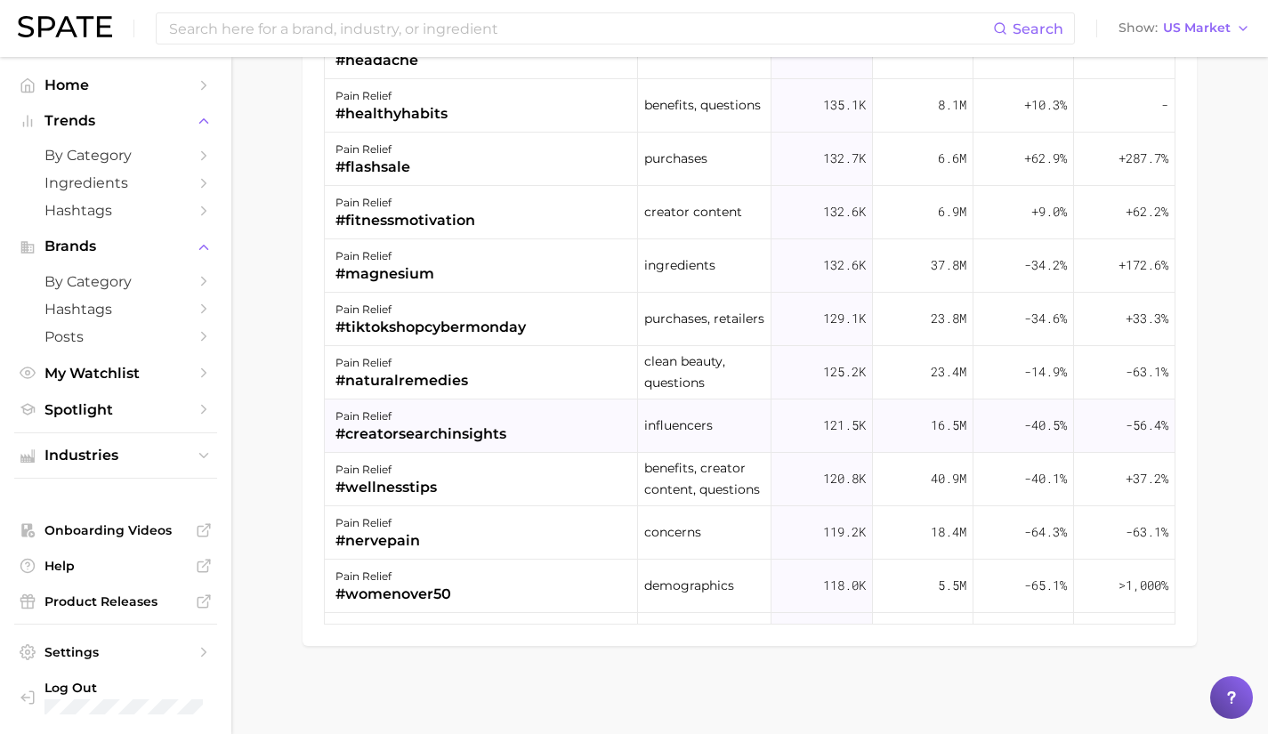
click at [397, 421] on div "pain relief" at bounding box center [420, 416] width 171 height 21
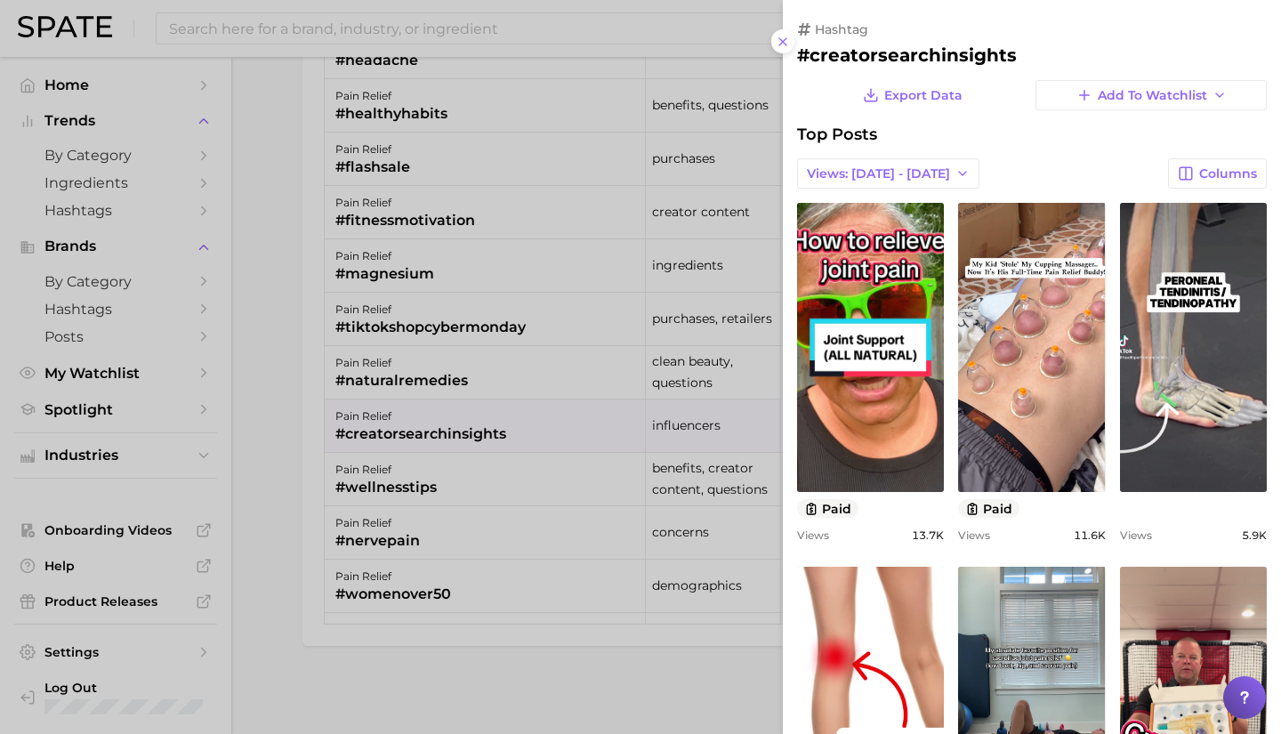
click at [397, 421] on div at bounding box center [640, 367] width 1281 height 734
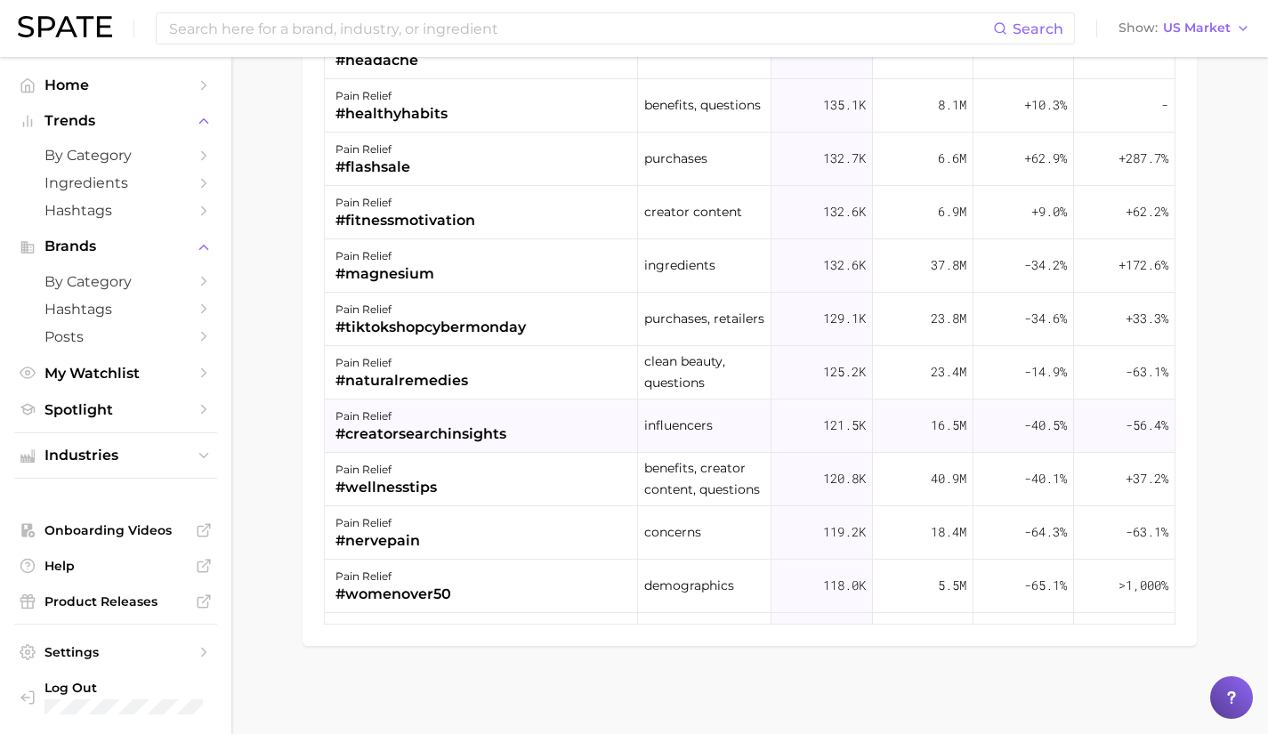
click at [567, 405] on div "pain relief #creatorsearchinsights" at bounding box center [481, 425] width 313 height 53
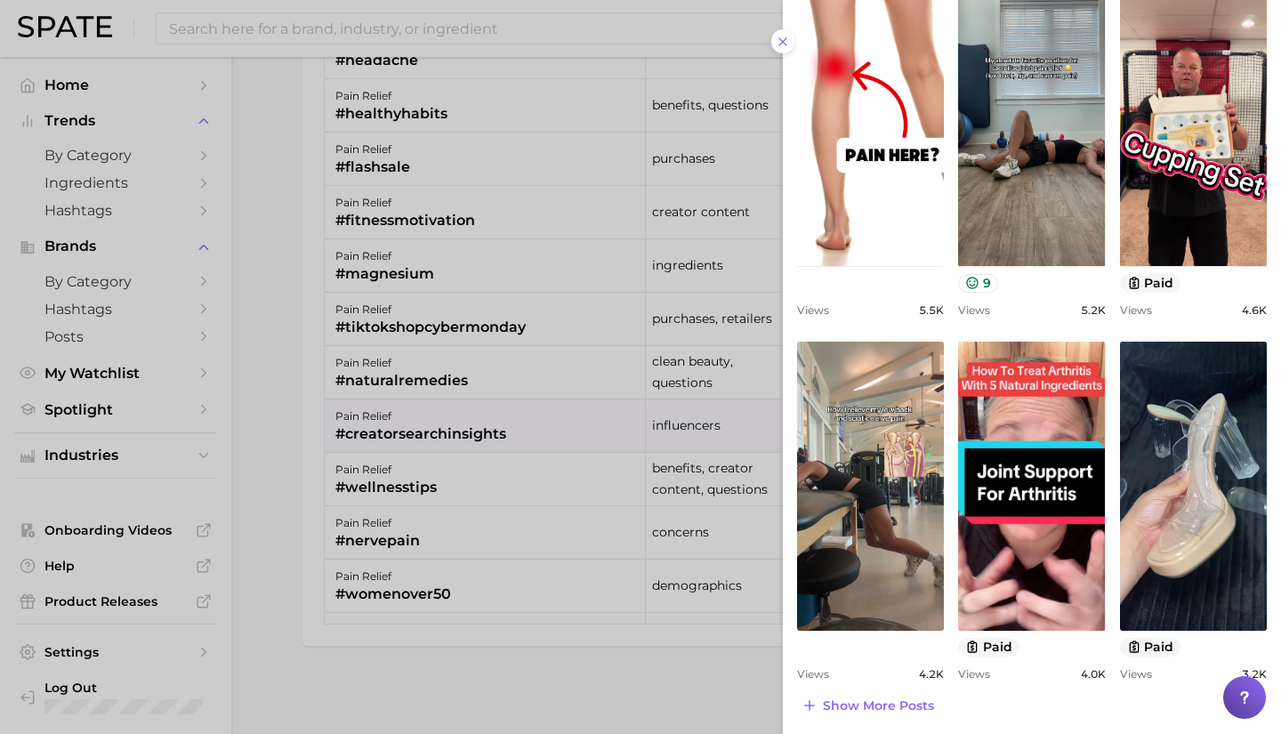
click at [422, 487] on div at bounding box center [640, 367] width 1281 height 734
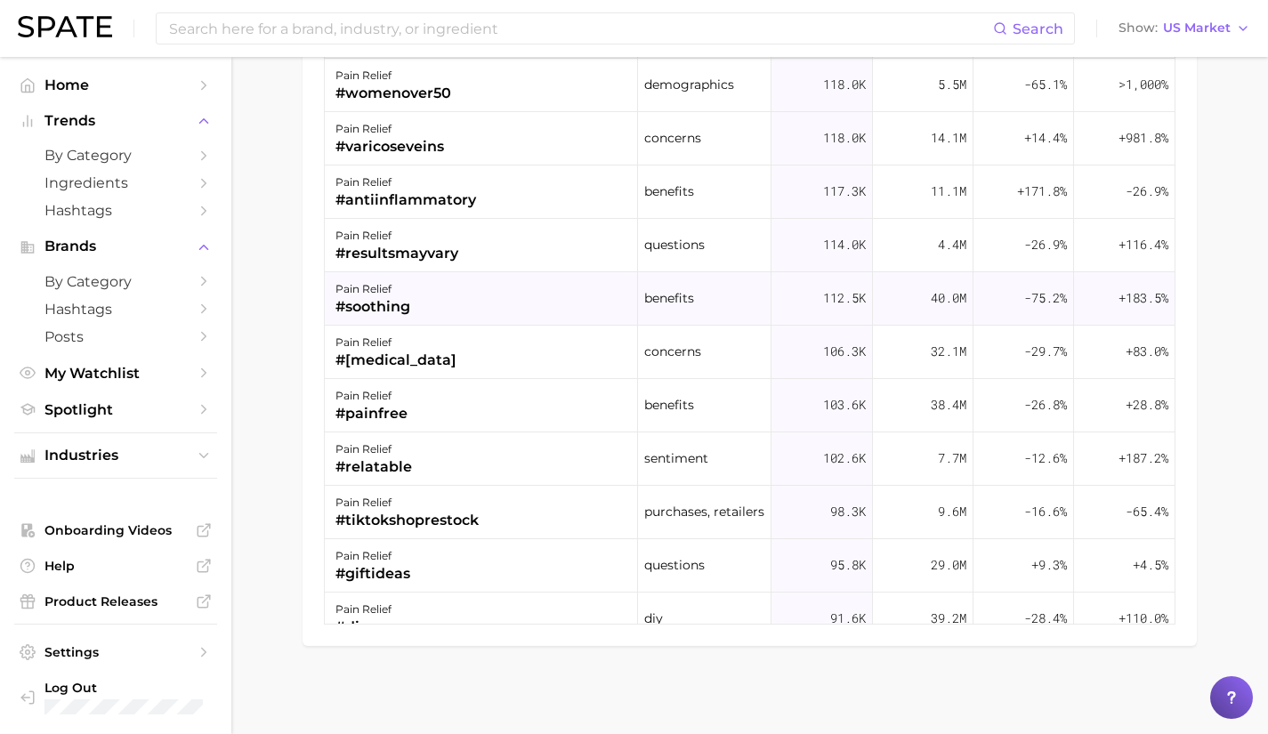
click at [436, 294] on div "pain relief #soothing" at bounding box center [481, 298] width 313 height 53
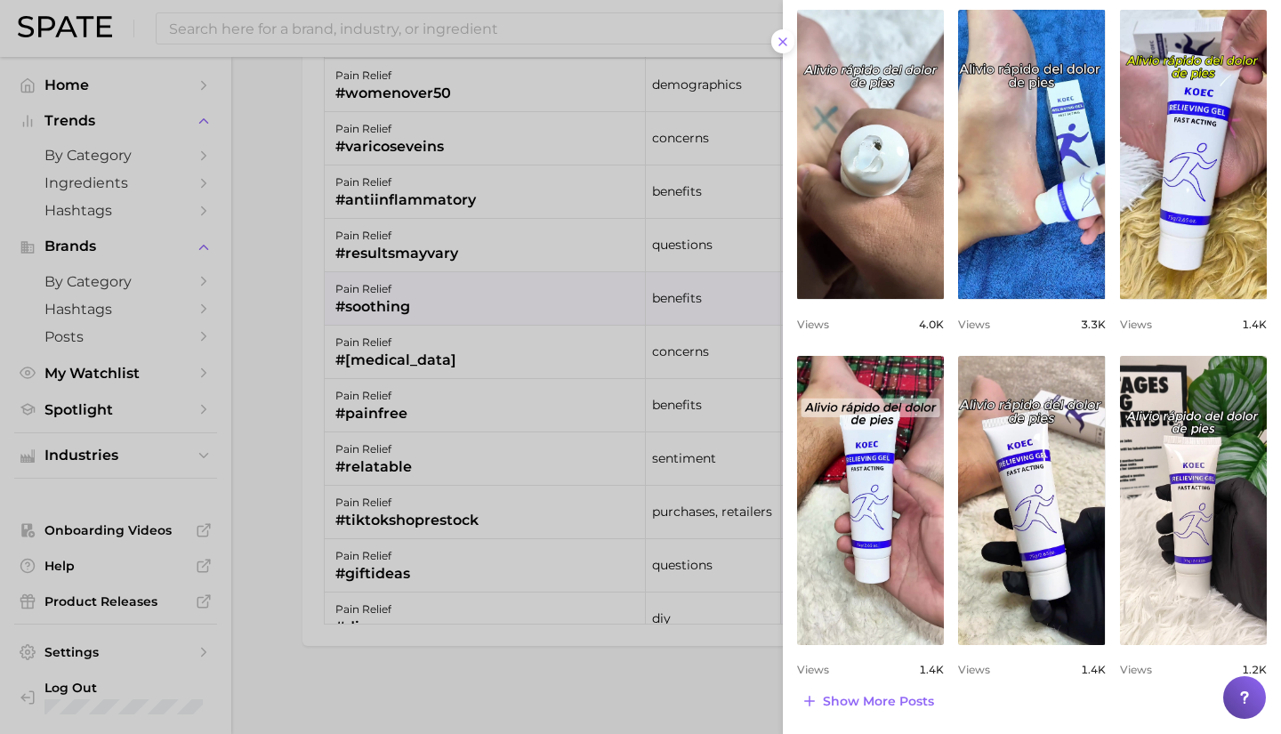
click at [433, 497] on div at bounding box center [640, 367] width 1281 height 734
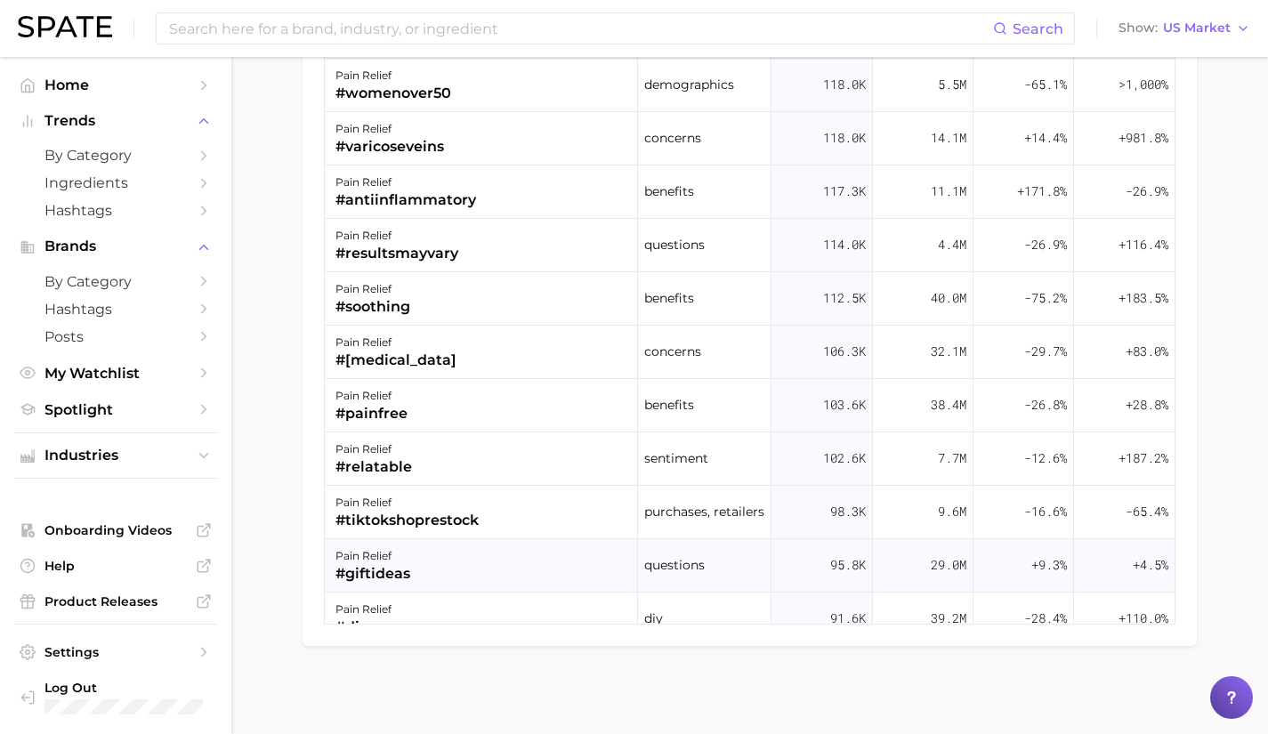
click at [412, 570] on div "pain relief #giftideas" at bounding box center [481, 565] width 313 height 53
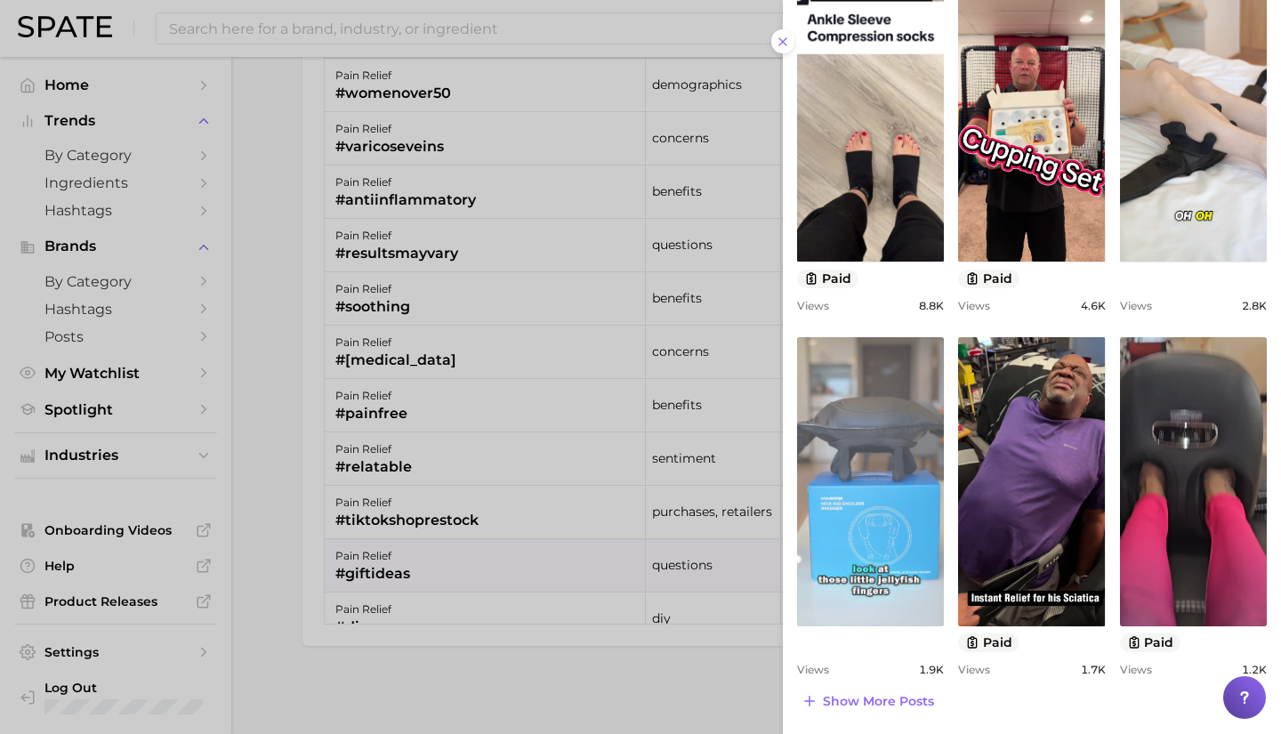
click at [863, 481] on link "view post on TikTok" at bounding box center [870, 481] width 147 height 289
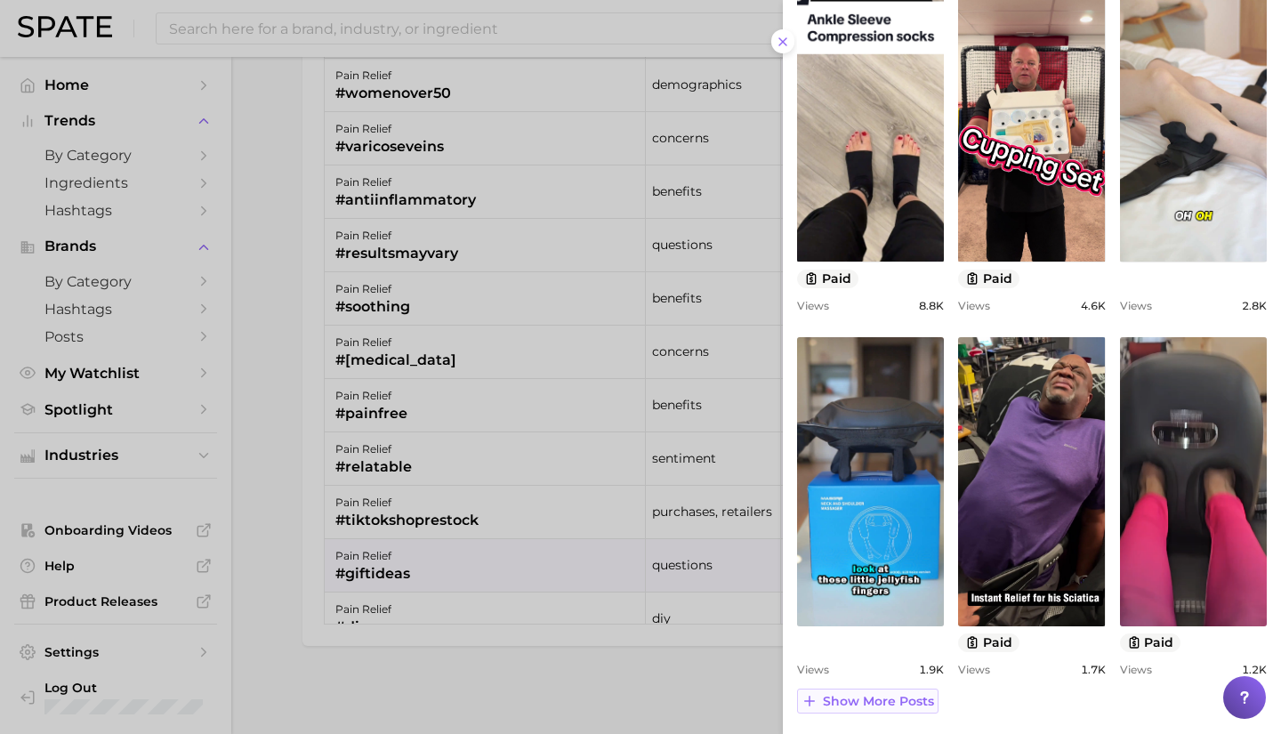
click at [874, 711] on button "Show more posts" at bounding box center [867, 700] width 141 height 25
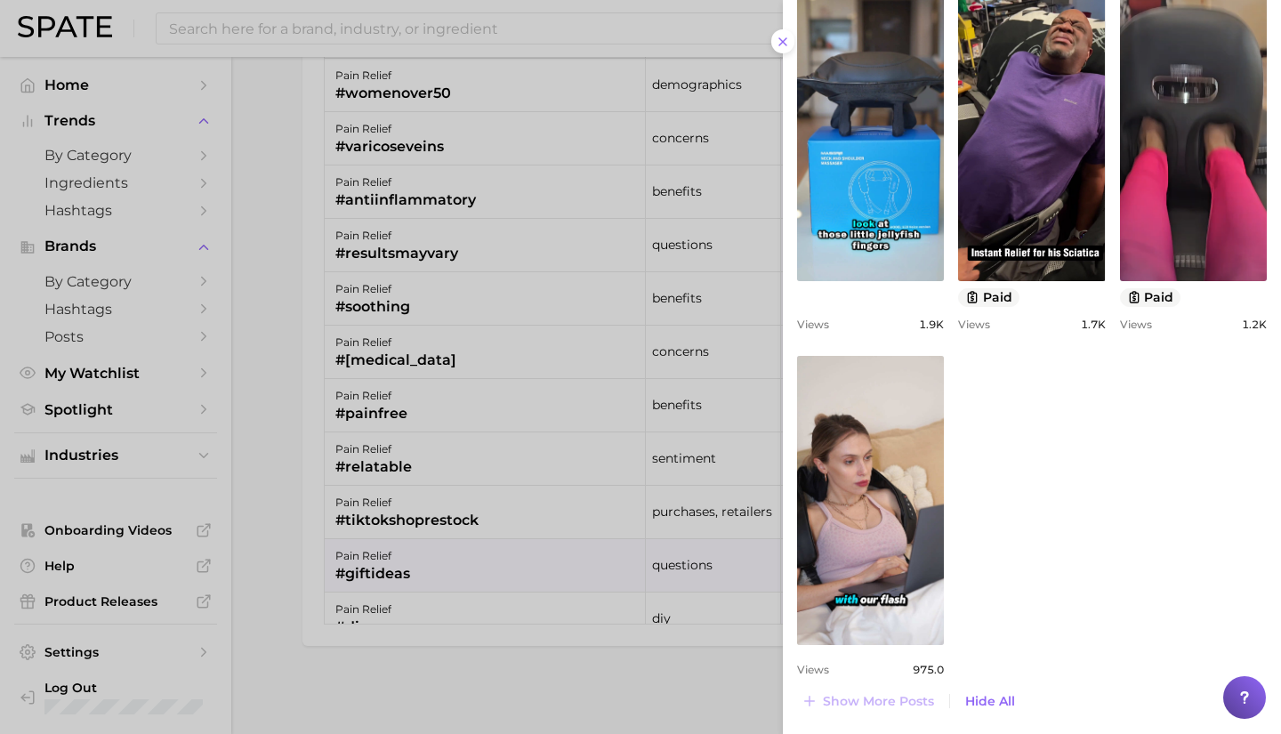
click at [452, 597] on div at bounding box center [640, 367] width 1281 height 734
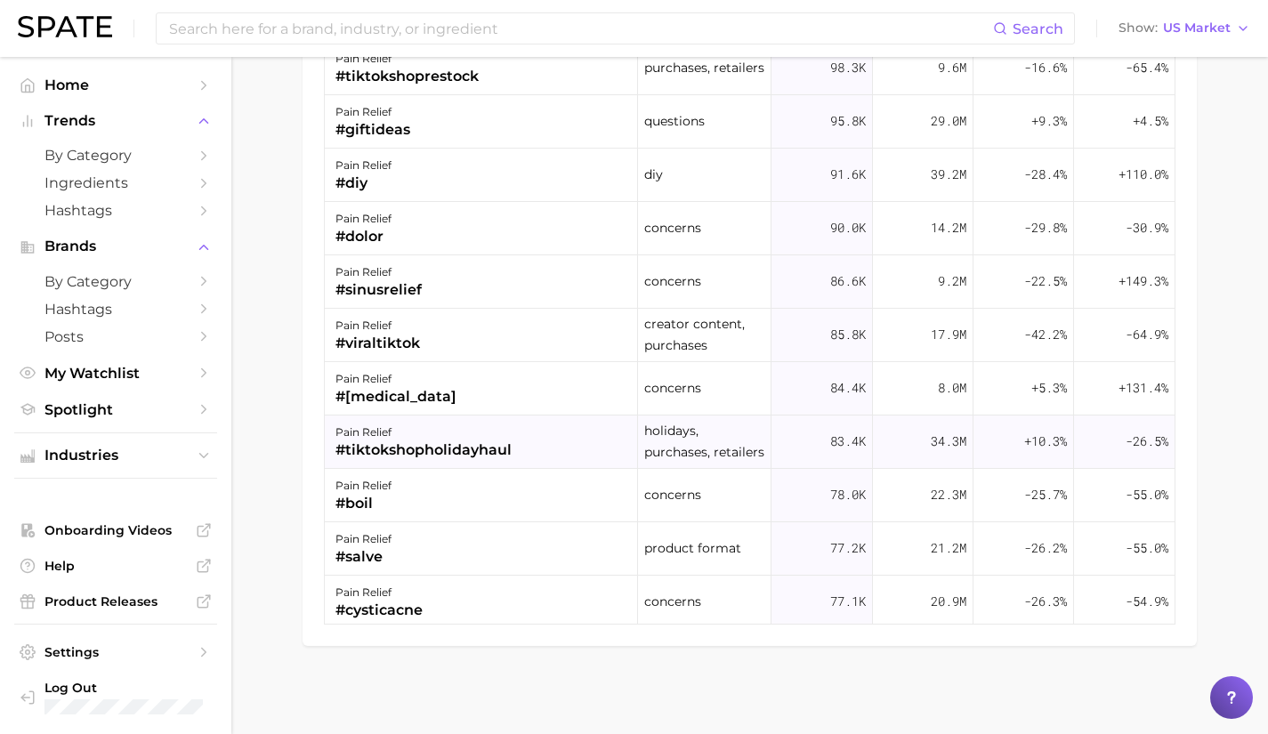
click at [461, 447] on div "#tiktokshopholidayhaul" at bounding box center [423, 449] width 176 height 21
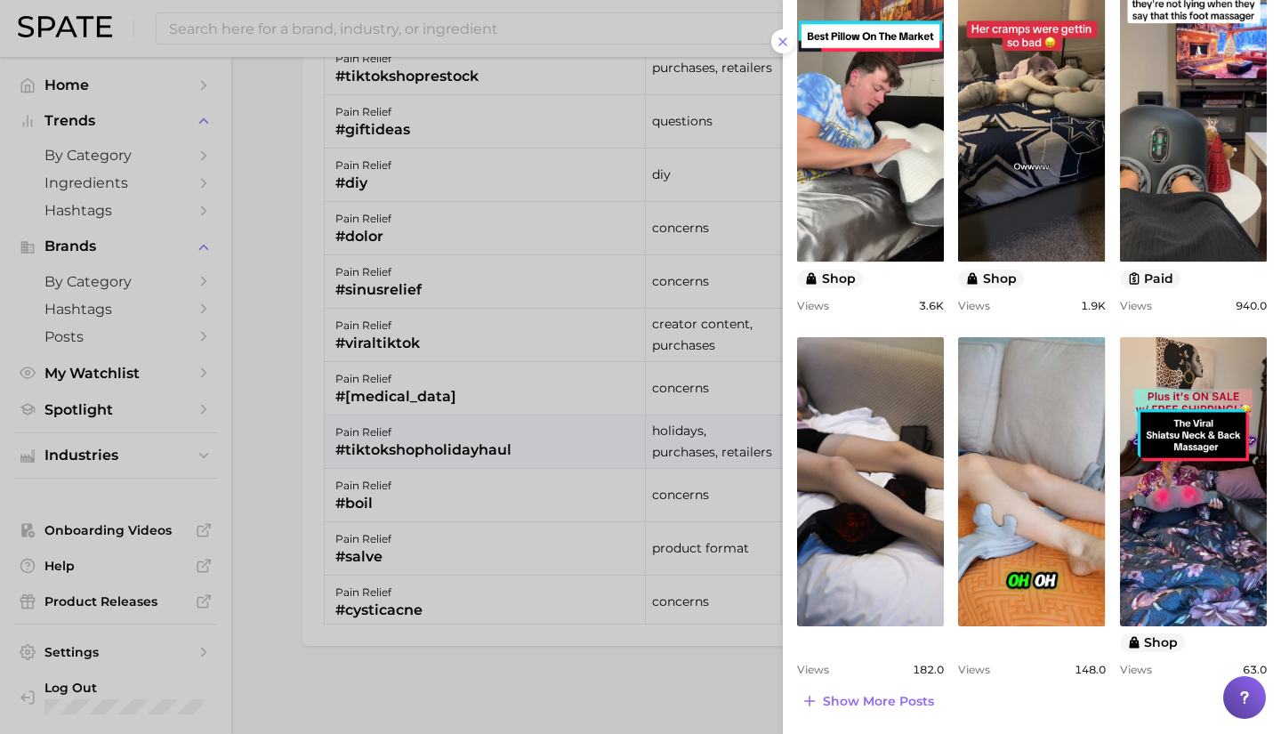
click at [431, 519] on div at bounding box center [640, 367] width 1281 height 734
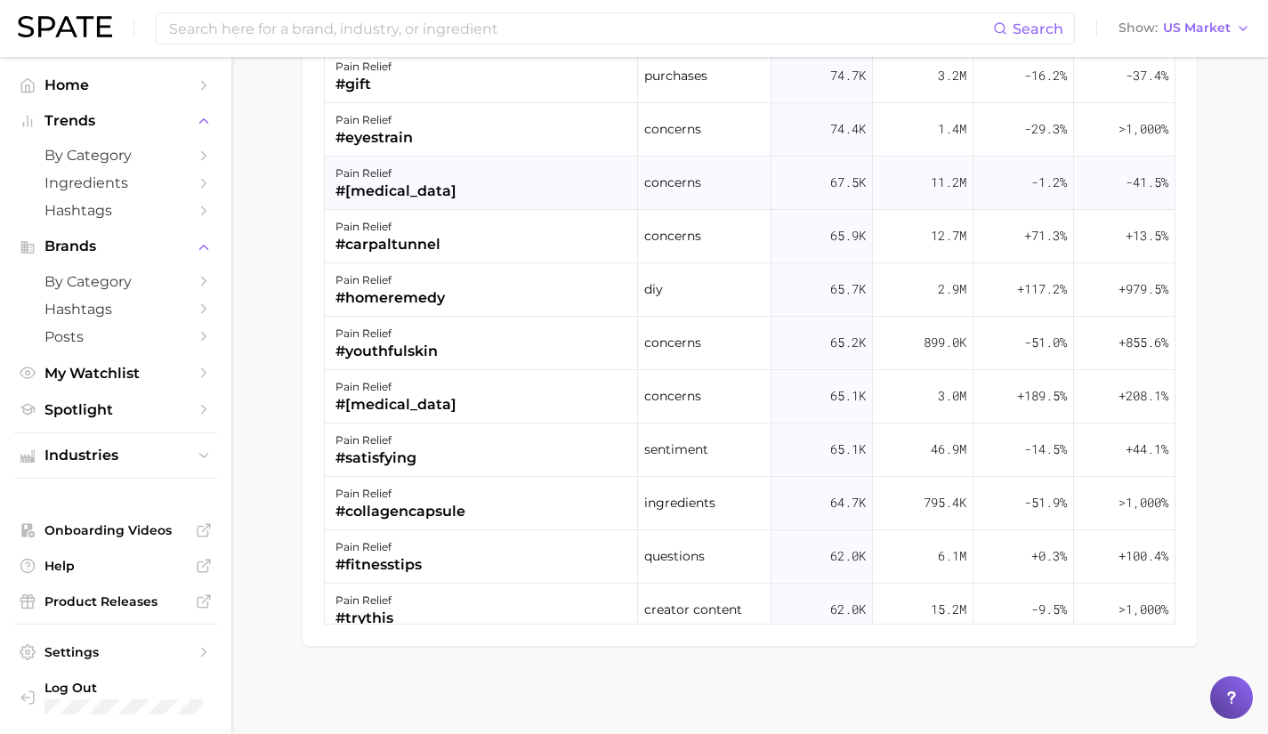
click at [444, 157] on div "pain relief #[MEDICAL_DATA]" at bounding box center [481, 183] width 313 height 53
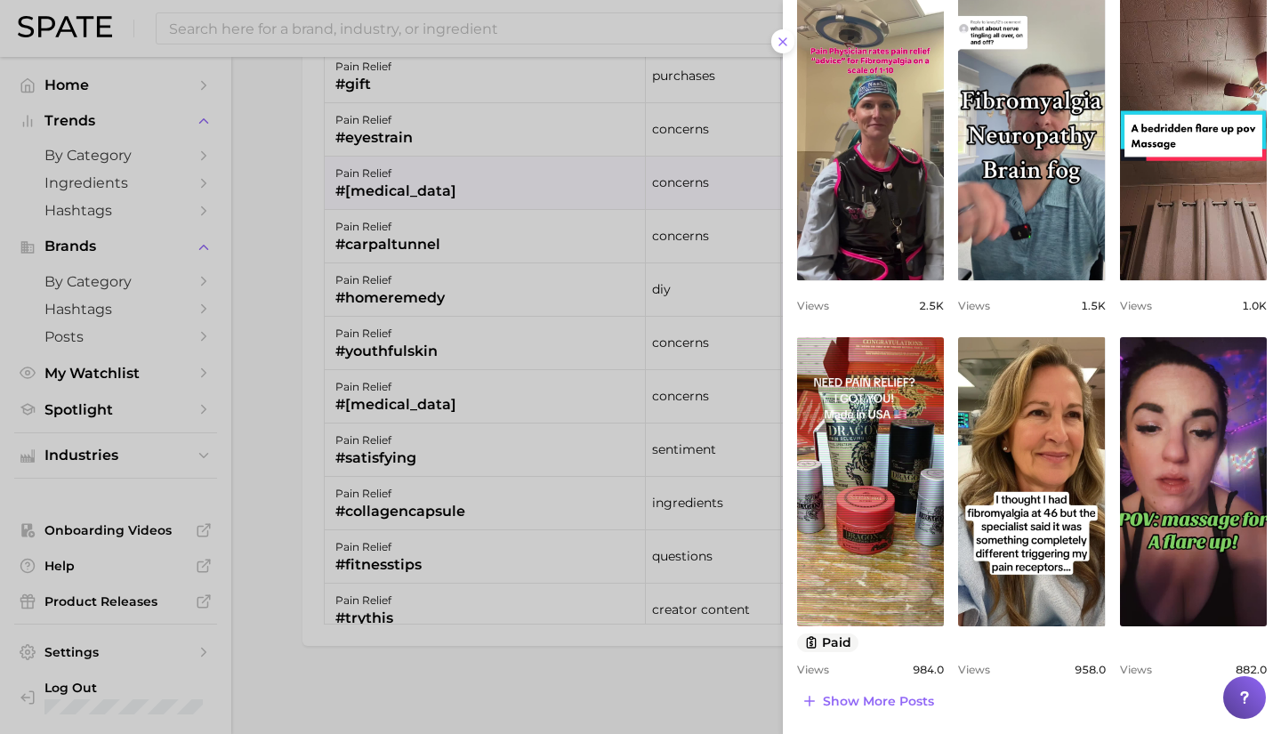
click at [389, 451] on div at bounding box center [640, 367] width 1281 height 734
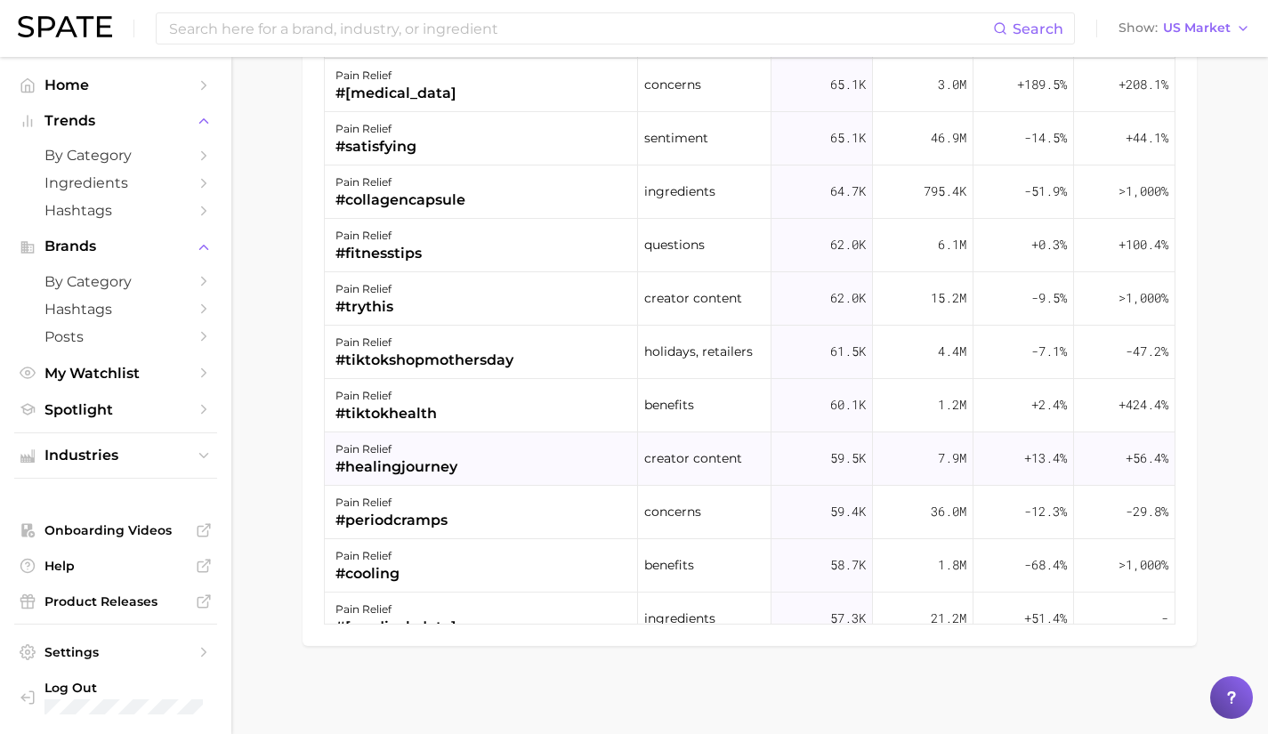
click at [391, 457] on div "#healingjourney" at bounding box center [396, 466] width 122 height 21
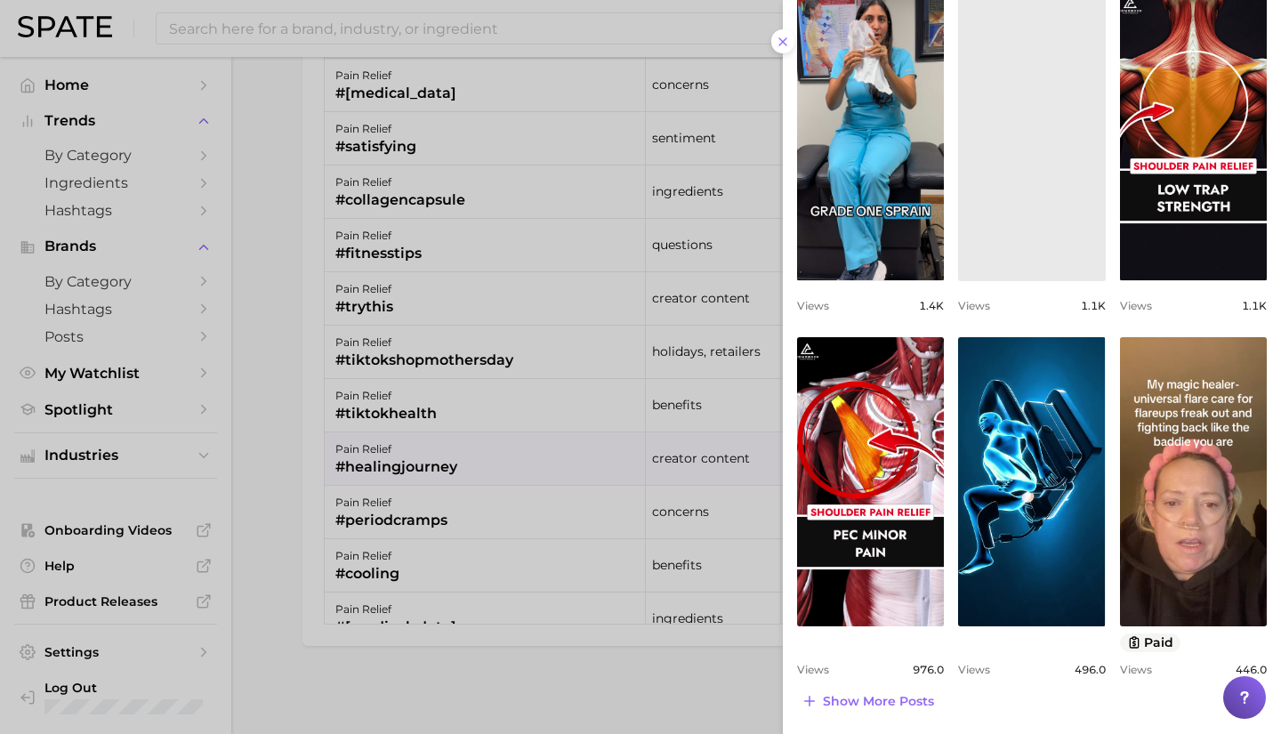
click at [459, 559] on div at bounding box center [640, 367] width 1281 height 734
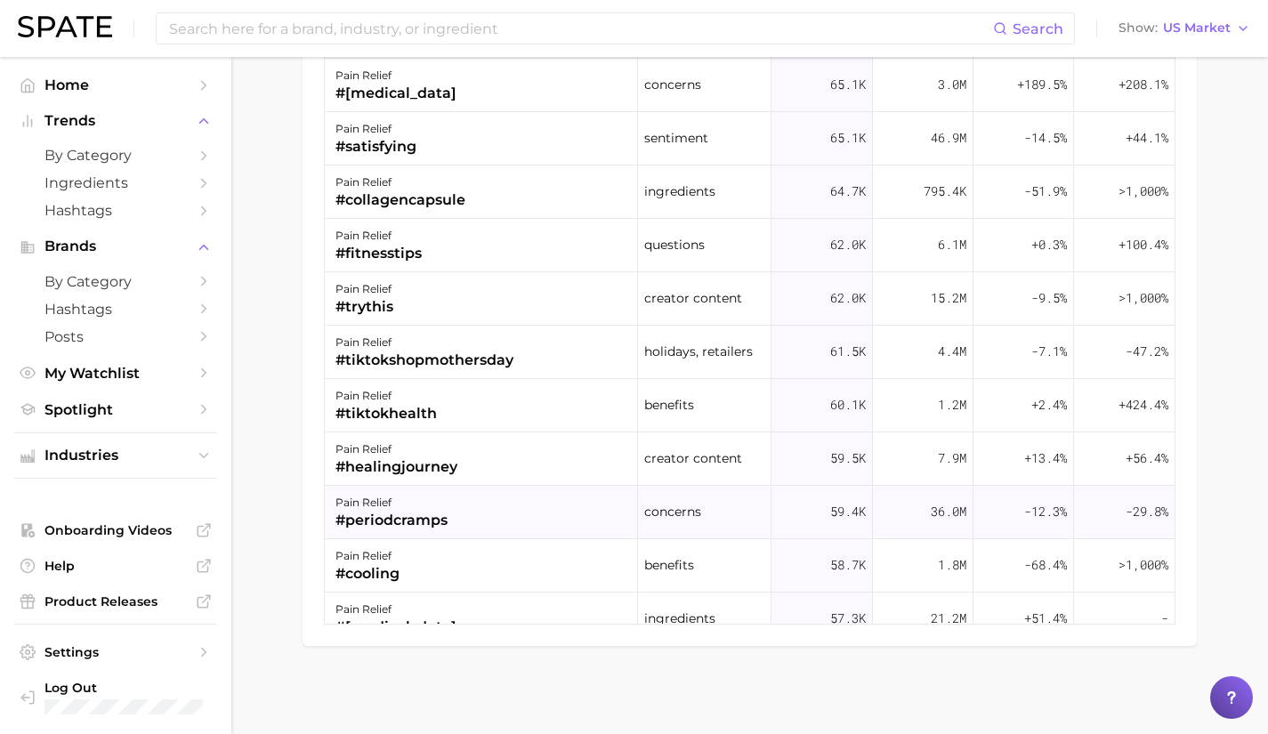
click at [467, 522] on div "pain relief #periodcramps" at bounding box center [481, 512] width 313 height 53
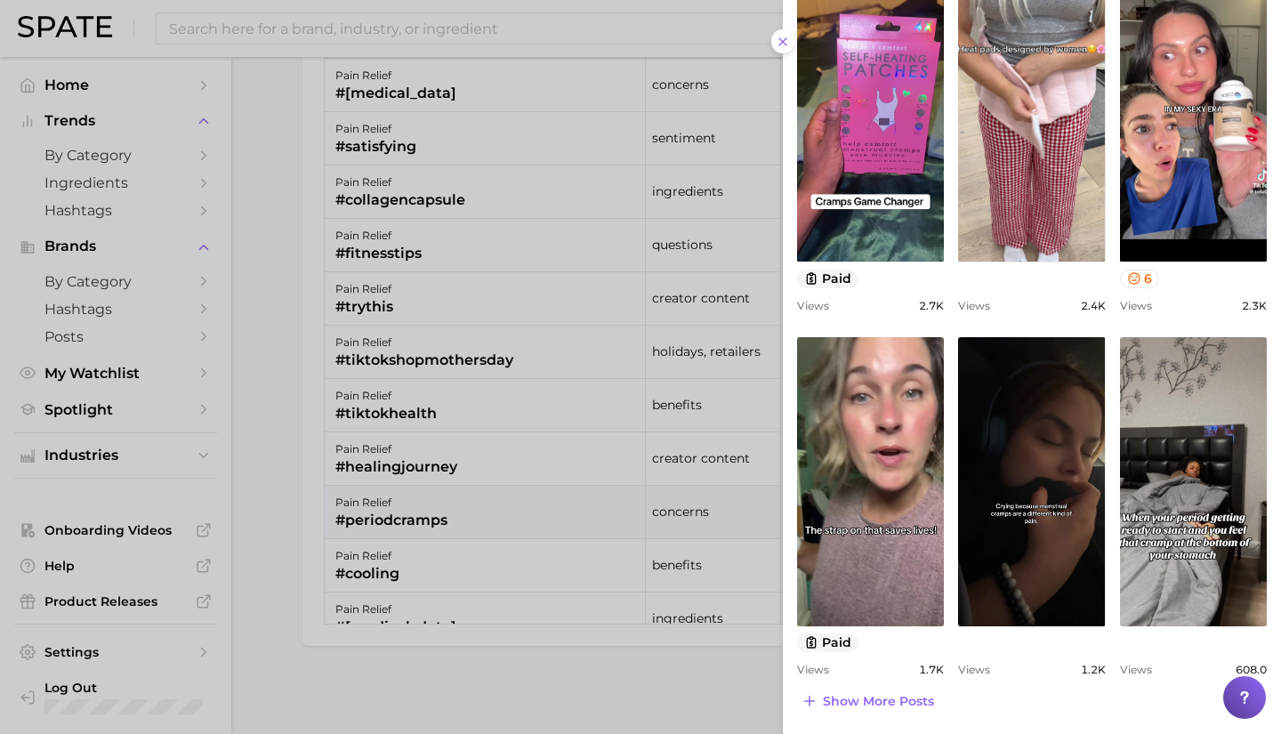
click at [572, 523] on div at bounding box center [640, 367] width 1281 height 734
